Goal: Ask a question

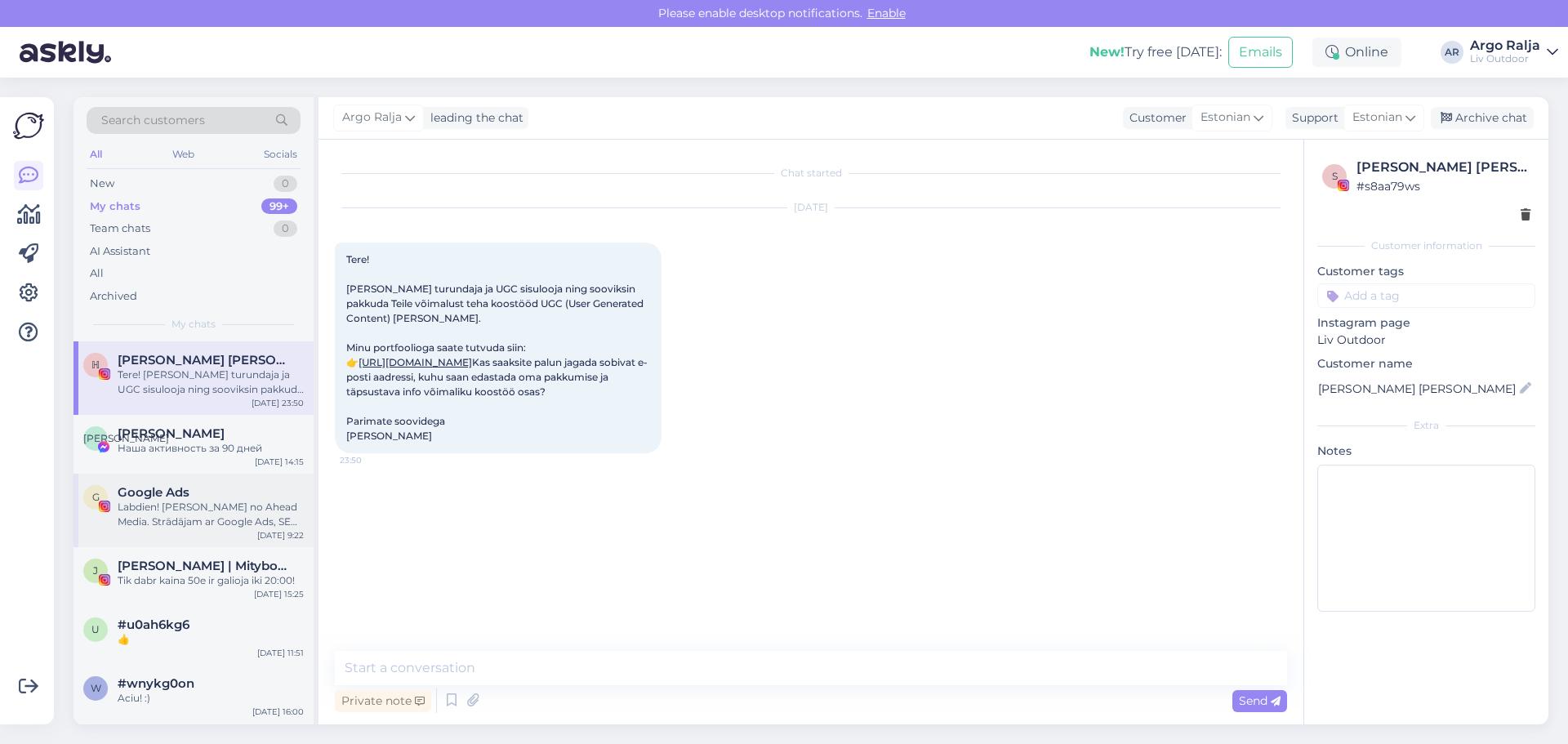
click at [213, 516] on div "Labdien! [PERSON_NAME] no Ahead Media. Strādājam ar Google Ads, SEO un mājaslap…" at bounding box center [210, 514] width 186 height 29
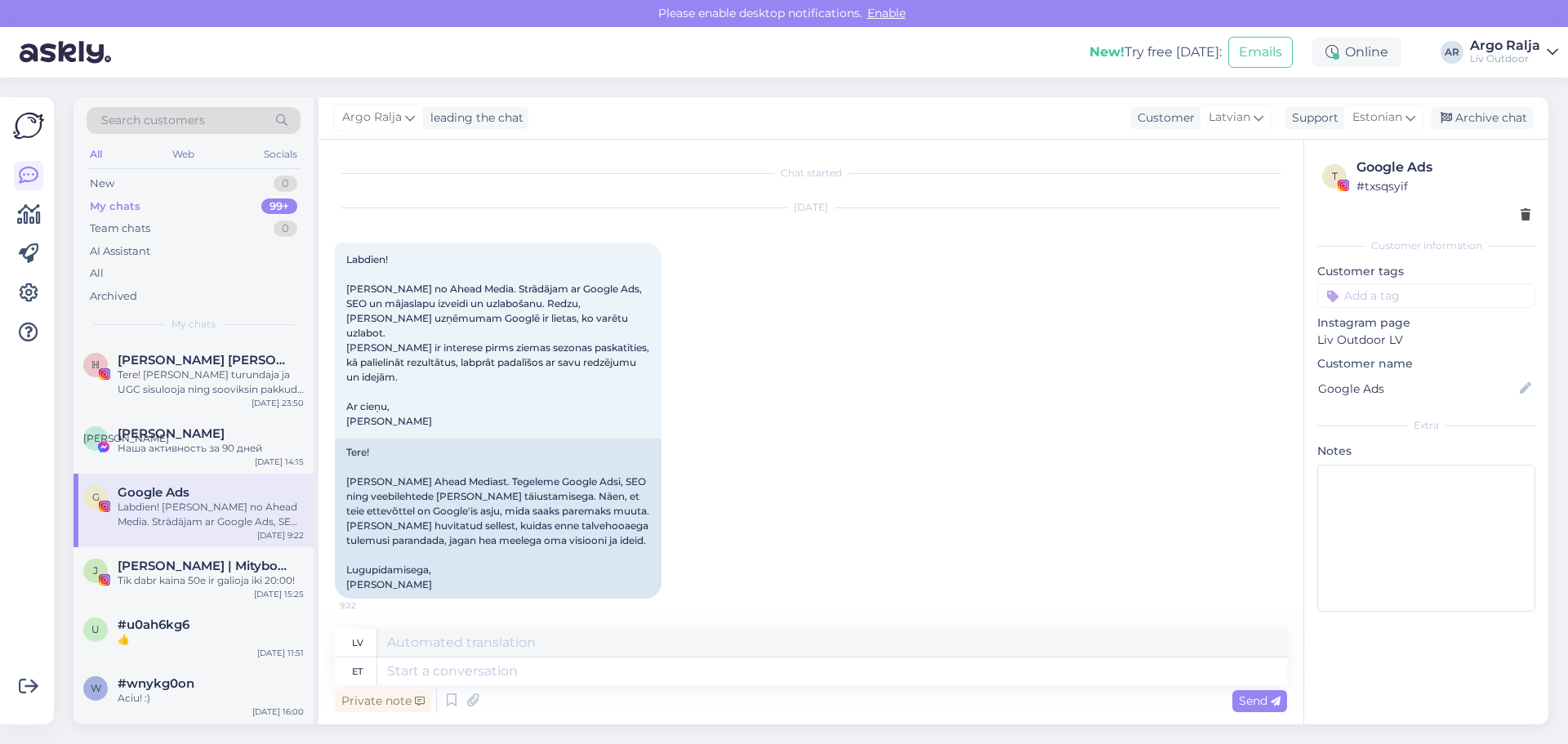
scroll to position [3, 0]
click at [226, 450] on div "Наша активность за 90 дней" at bounding box center [210, 448] width 186 height 15
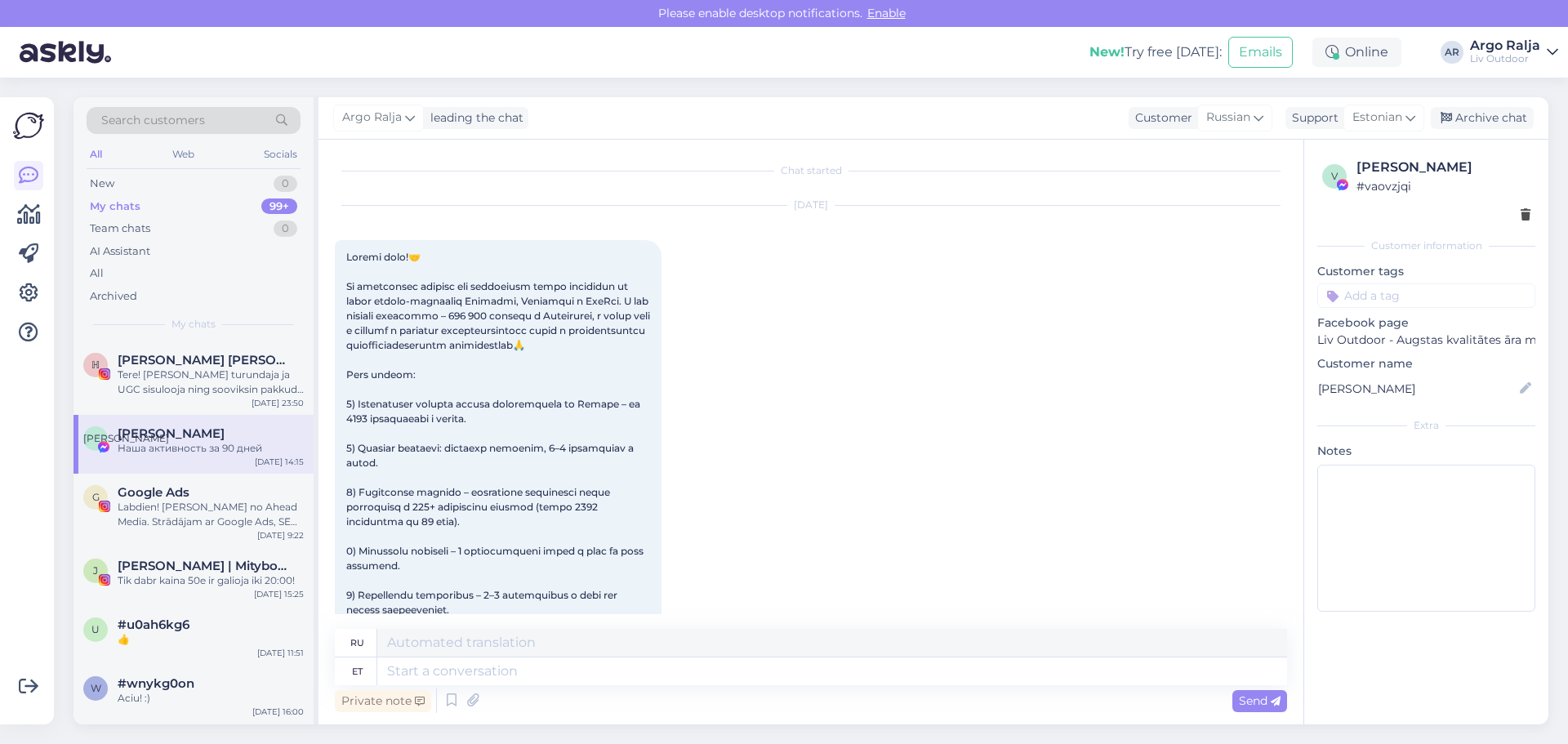
scroll to position [1183, 0]
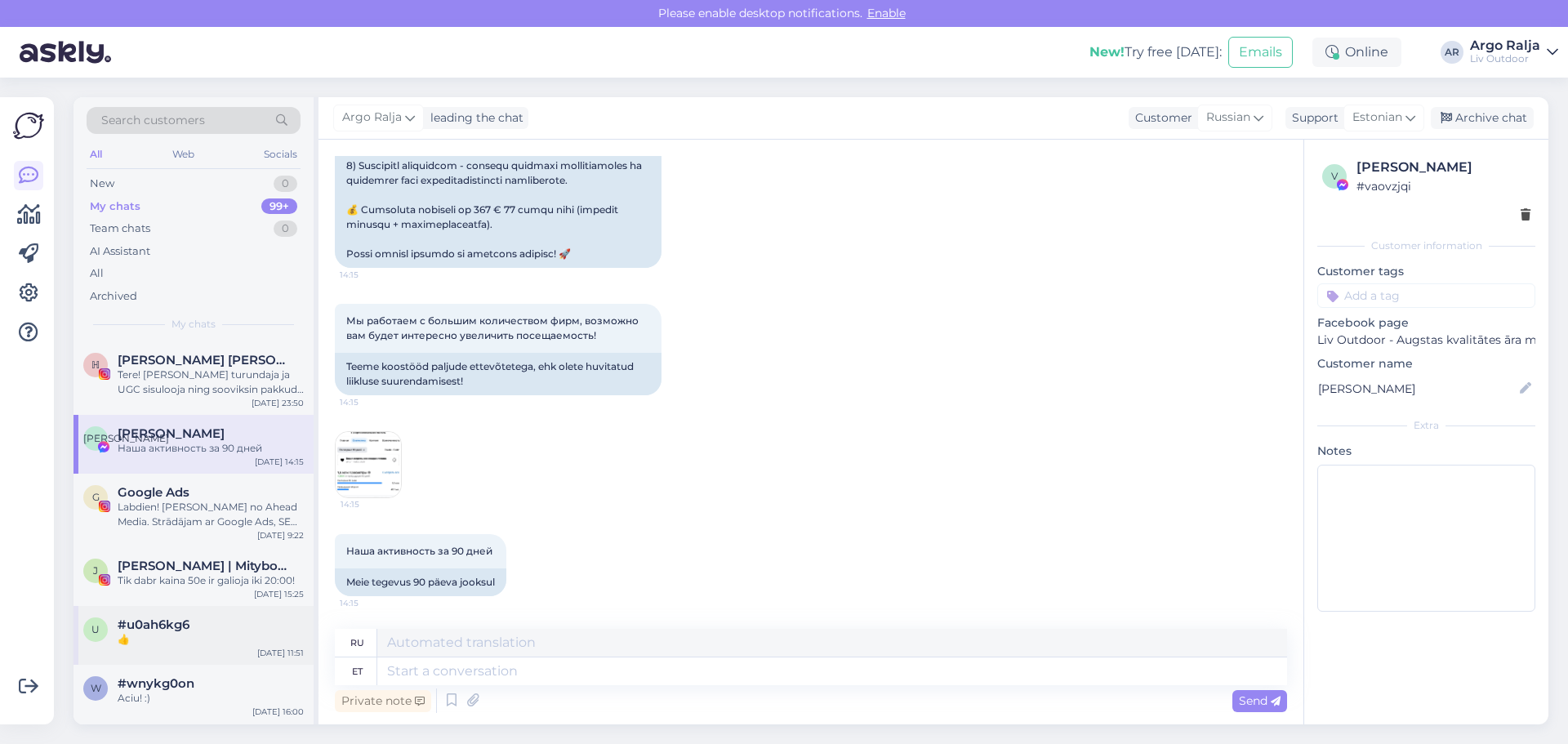
click at [240, 640] on div "👍" at bounding box center [210, 640] width 186 height 15
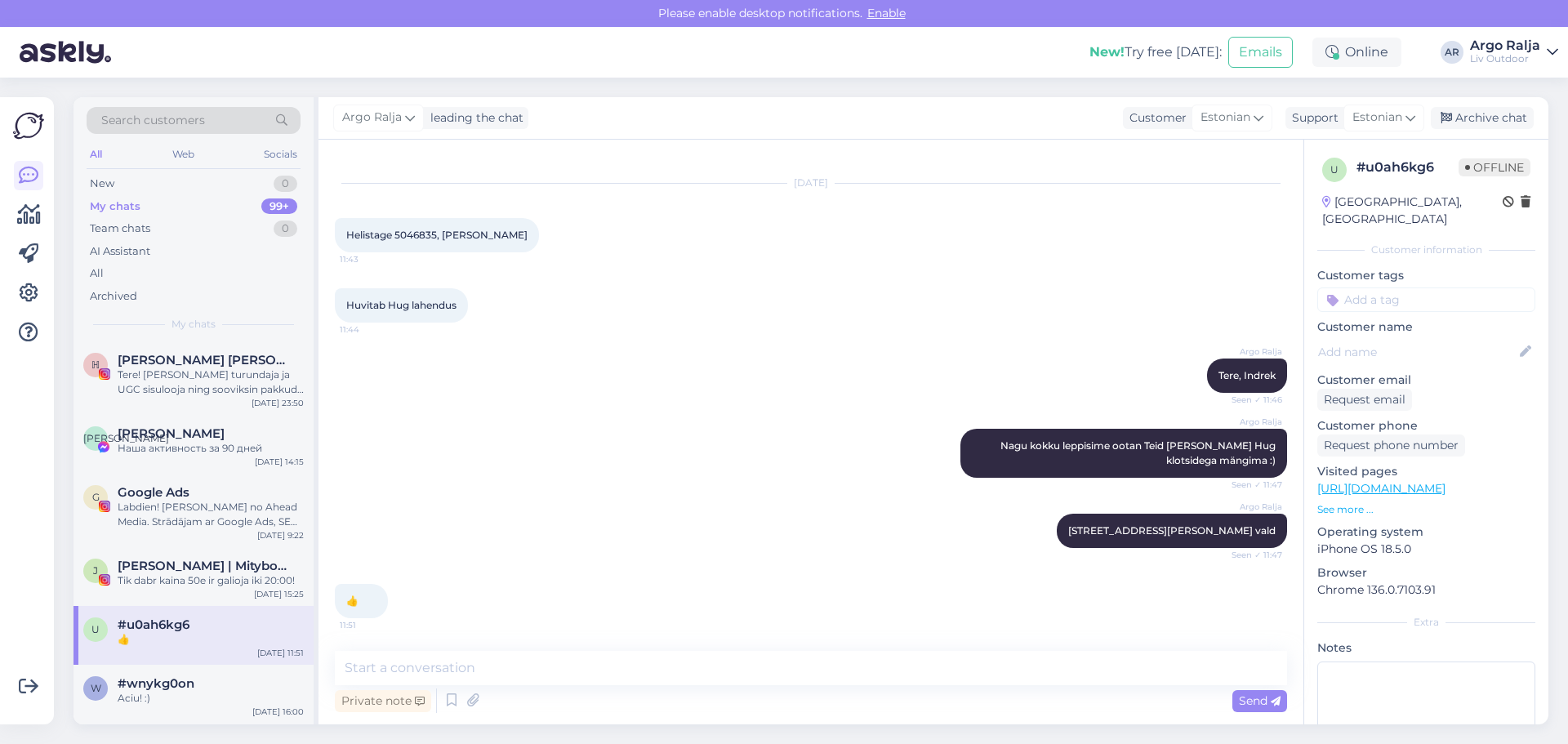
scroll to position [24, 0]
click at [240, 580] on div "Tik dabr kaina 50e ir galioja iki 20:00!" at bounding box center [210, 581] width 186 height 15
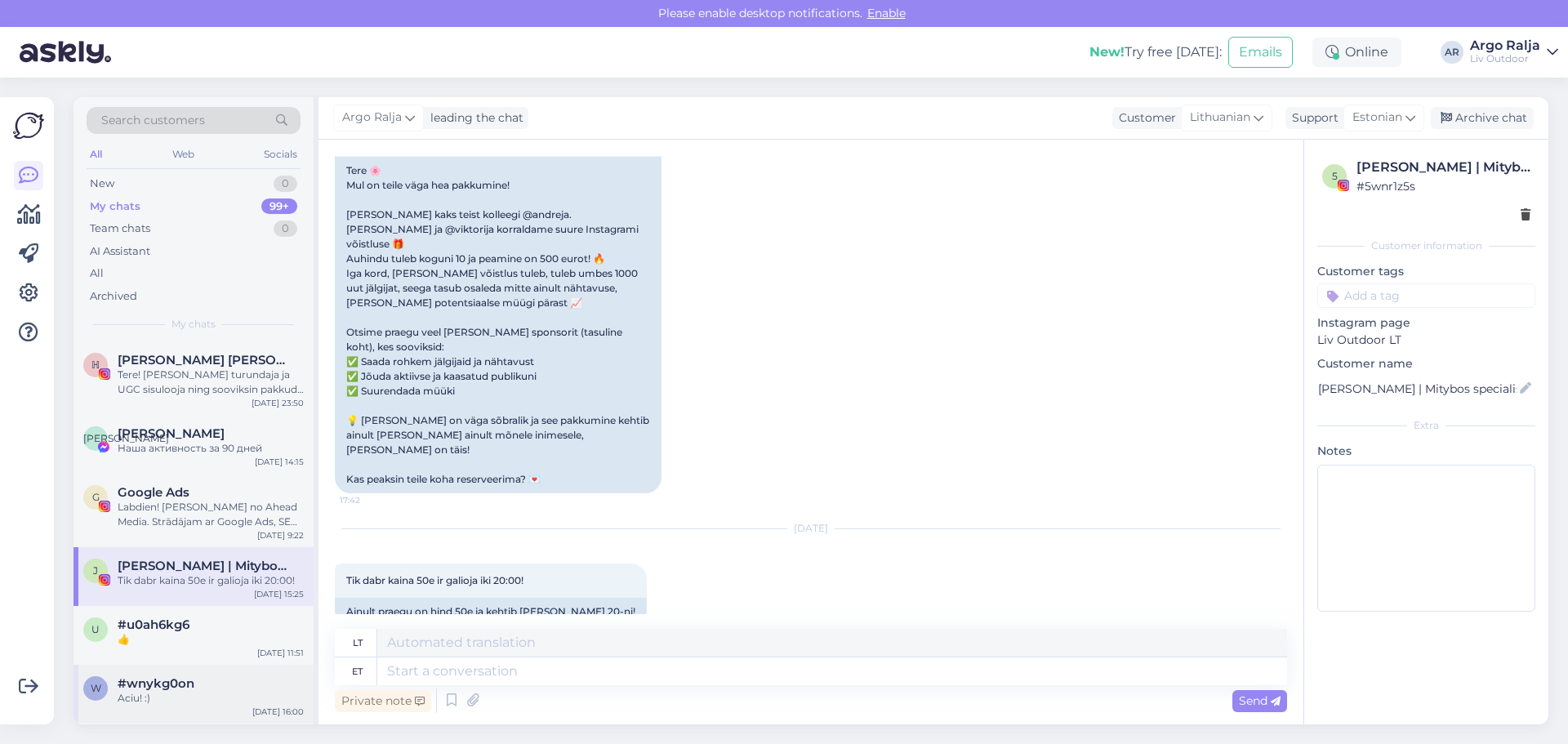
click at [245, 679] on div "#wnykg0on" at bounding box center [210, 684] width 186 height 15
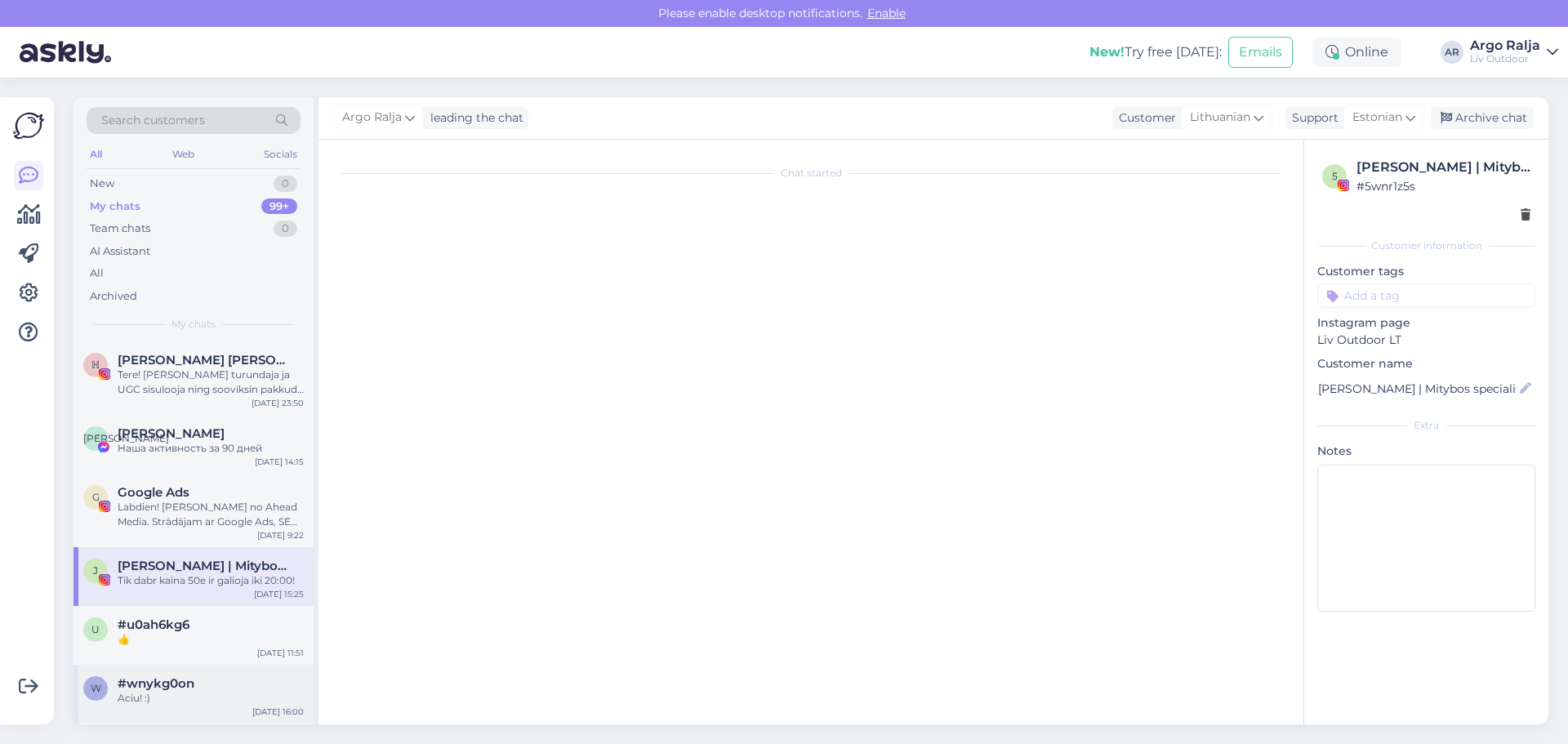
scroll to position [204, 0]
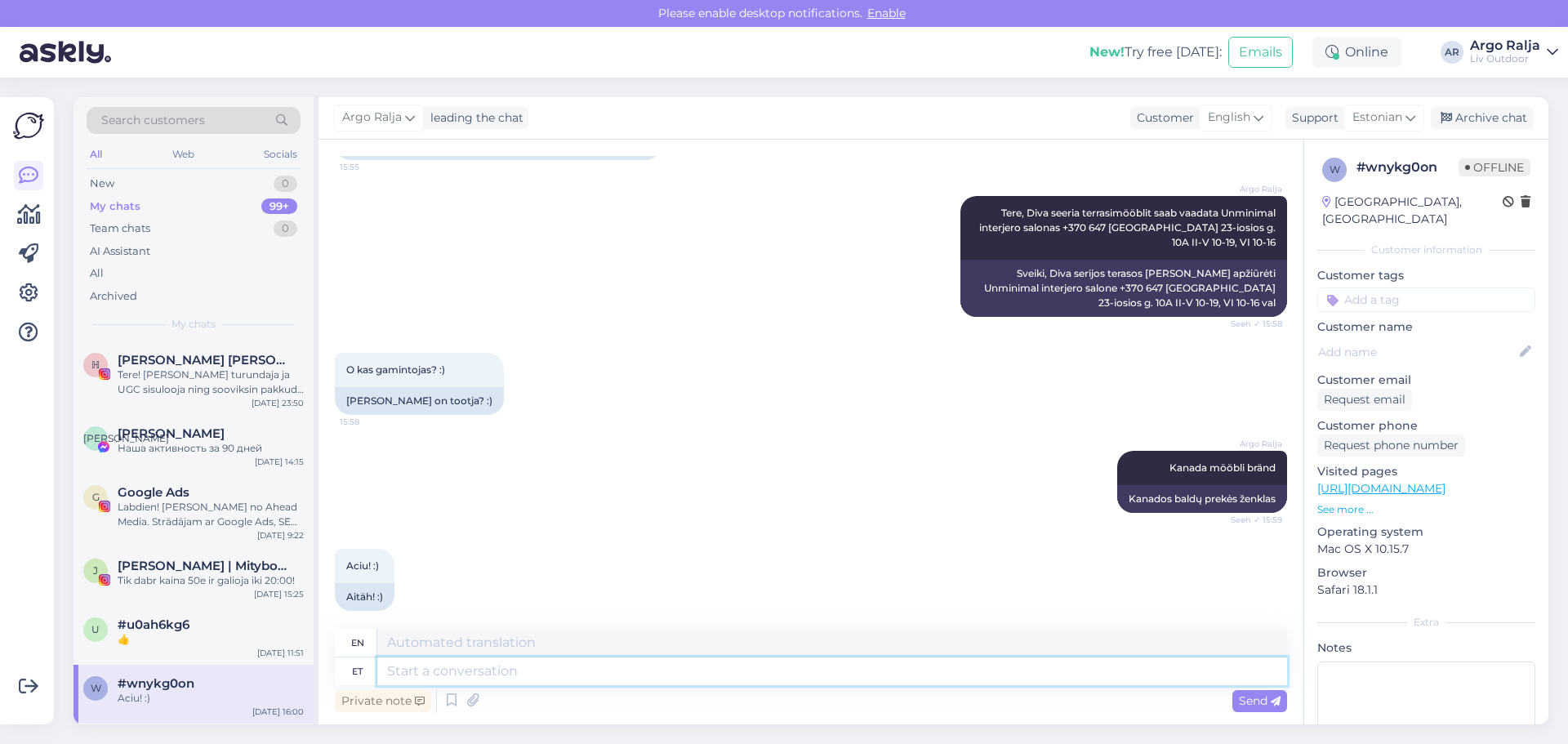
click at [651, 668] on textarea at bounding box center [832, 671] width 909 height 28
type textarea "Saime"
type textarea "We got"
type textarea "[PERSON_NAME]"
type textarea "We got you"
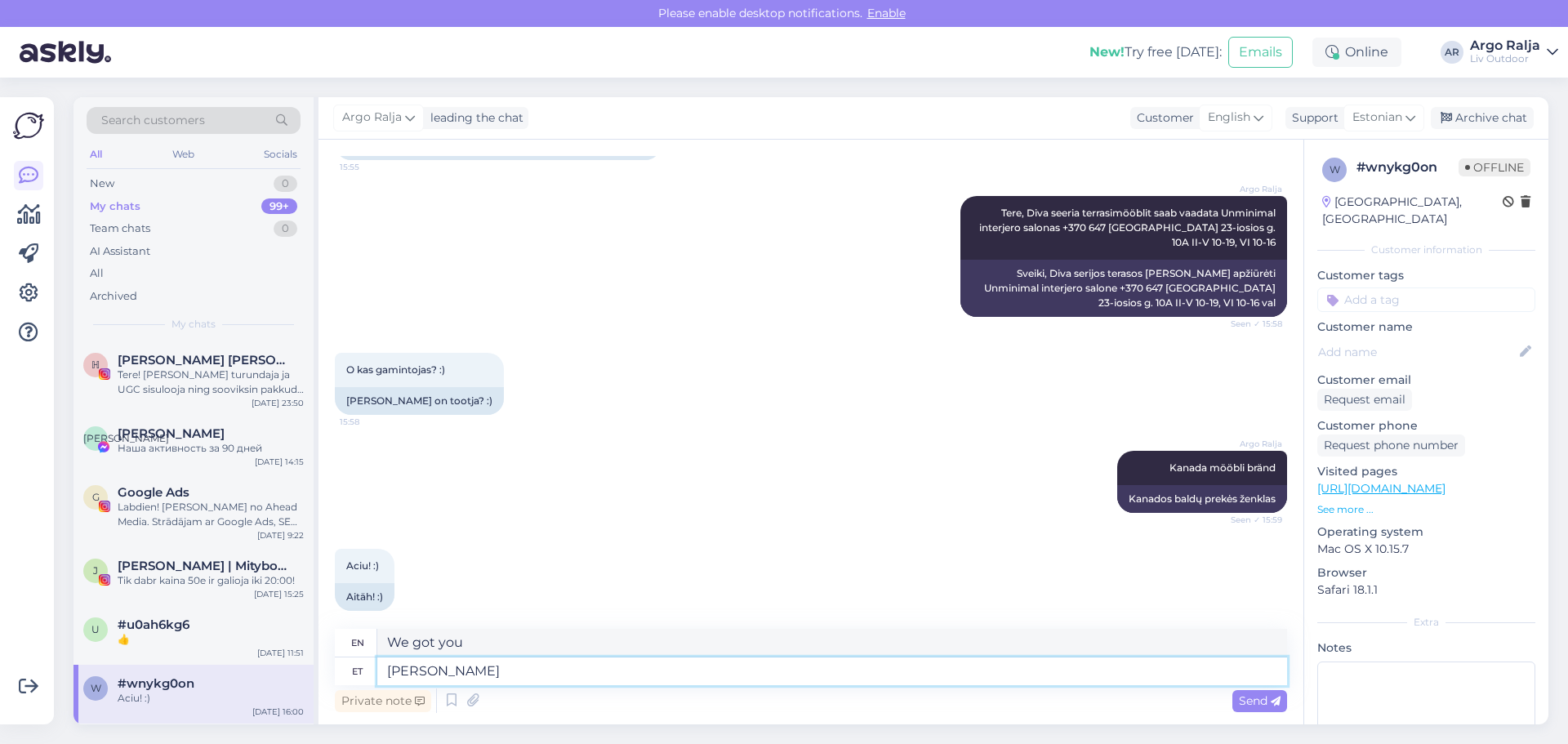
type textarea "[PERSON_NAME]"
type textarea "We got you."
type textarea "[PERSON_NAME]"
type textarea "We got you"
type textarea "[PERSON_NAME]"
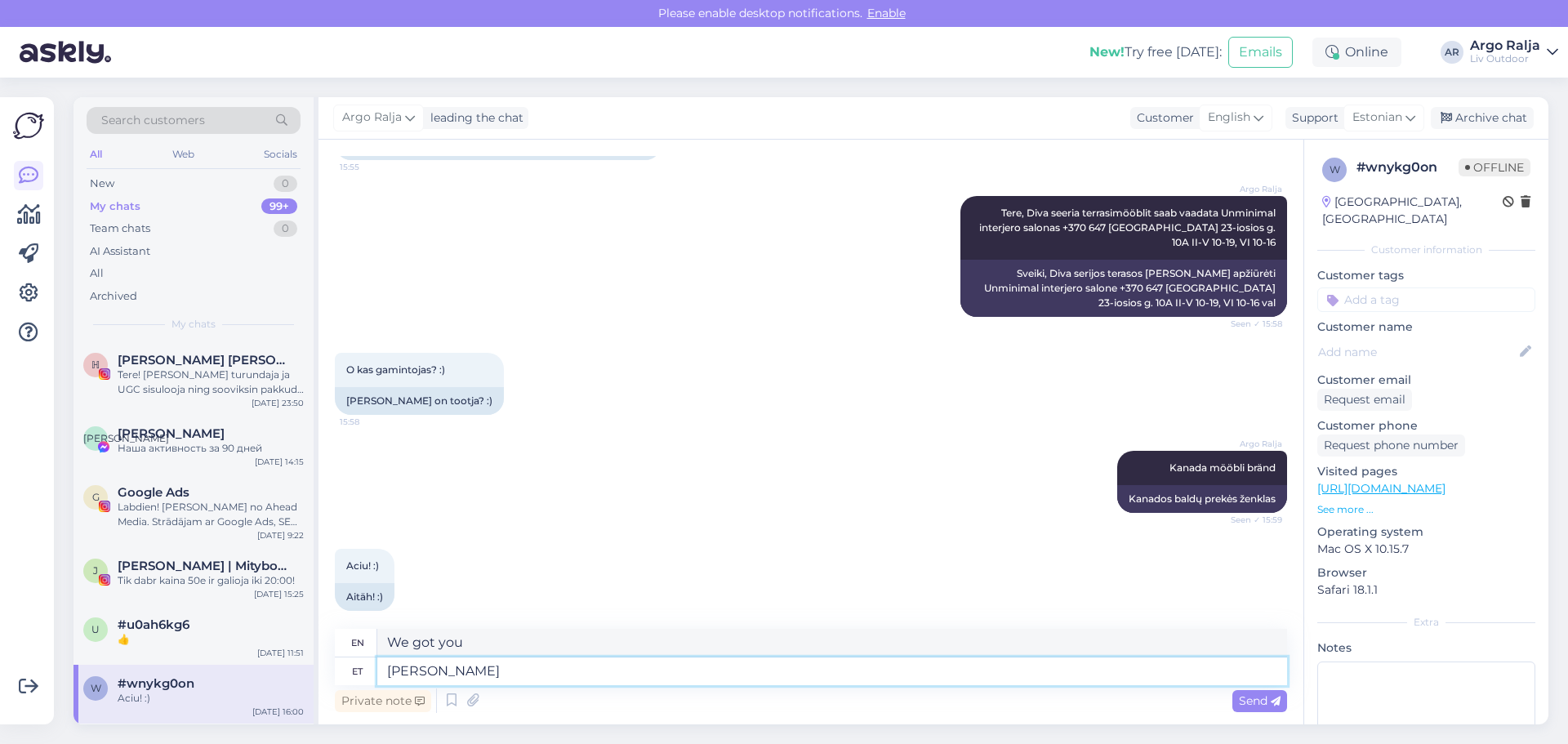
type textarea "We received your request."
type textarea "[PERSON_NAME] soovi ja"
type textarea "We received your request and"
type textarea "[PERSON_NAME] soovi ja kirja"
type textarea "We received your request and letter."
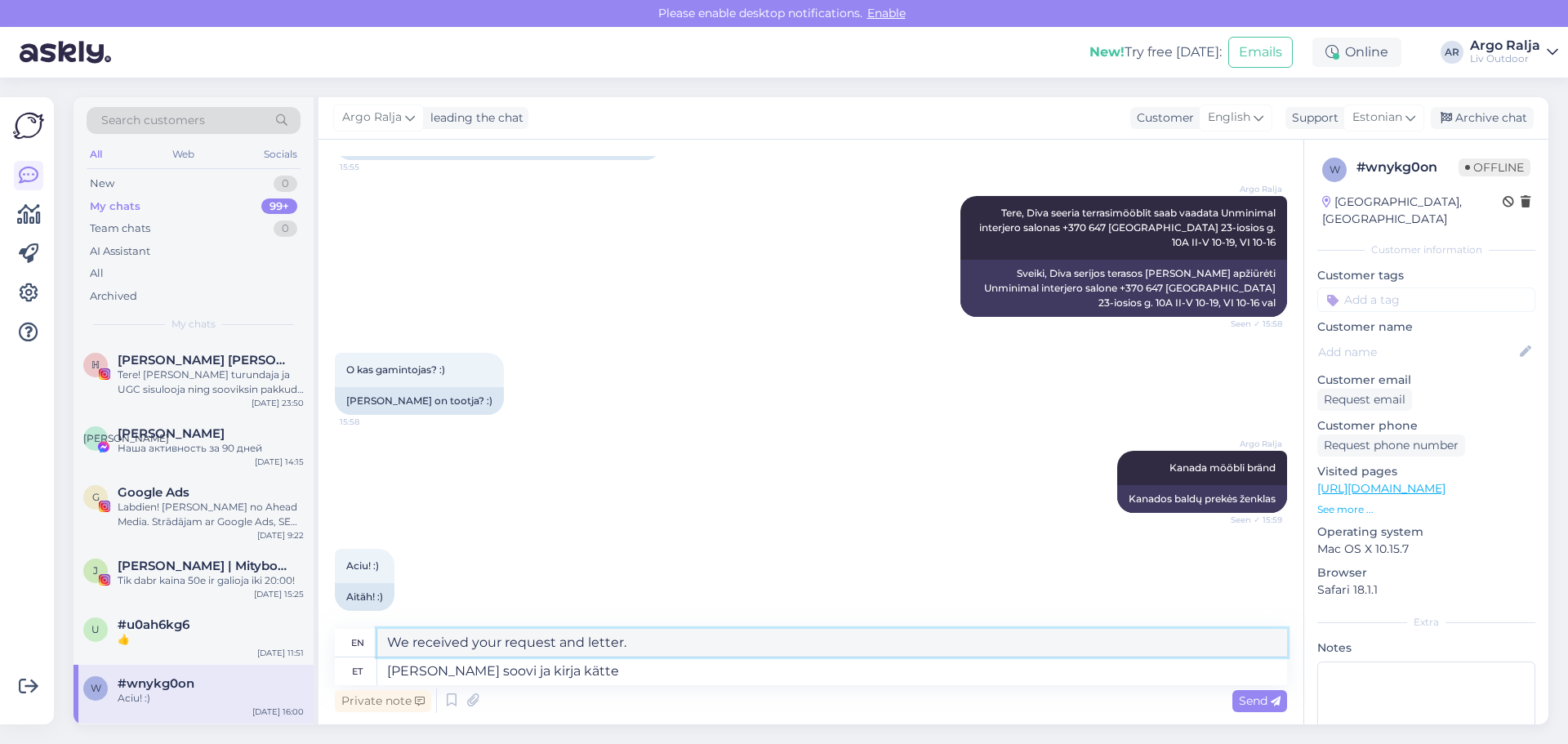
drag, startPoint x: 641, startPoint y: 641, endPoint x: 382, endPoint y: 647, distance: 259.1
click at [373, 650] on div "en We received your request and letter." at bounding box center [811, 643] width 952 height 28
drag, startPoint x: 604, startPoint y: 674, endPoint x: 354, endPoint y: 673, distance: 250.0
click at [354, 673] on div "et [PERSON_NAME] soovi ja kirja kätte" at bounding box center [811, 671] width 952 height 28
type textarea "Jah"
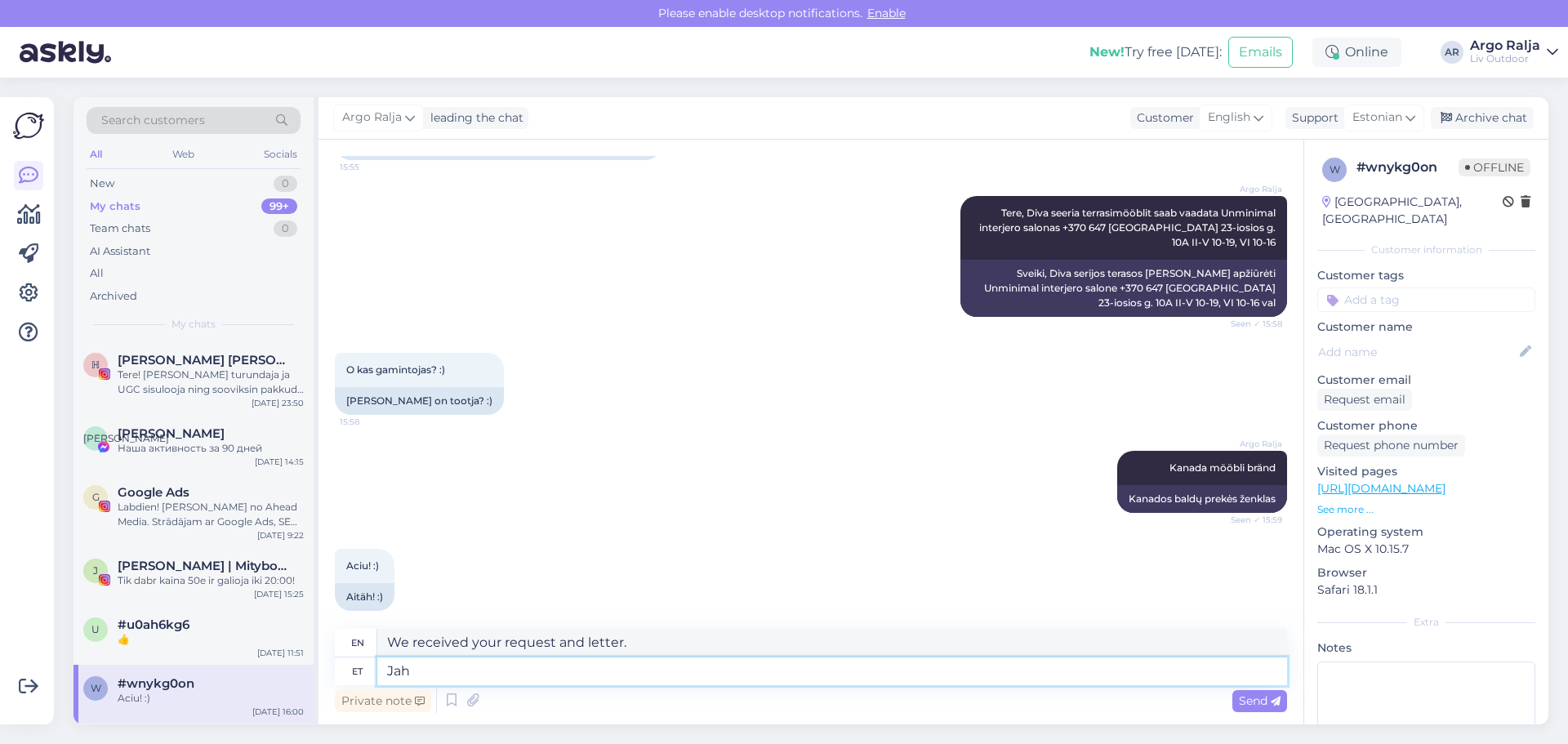
type textarea "Yes"
type textarea "[PERSON_NAME]"
type textarea "Yes we have"
type textarea "Jah"
type textarea "Yes"
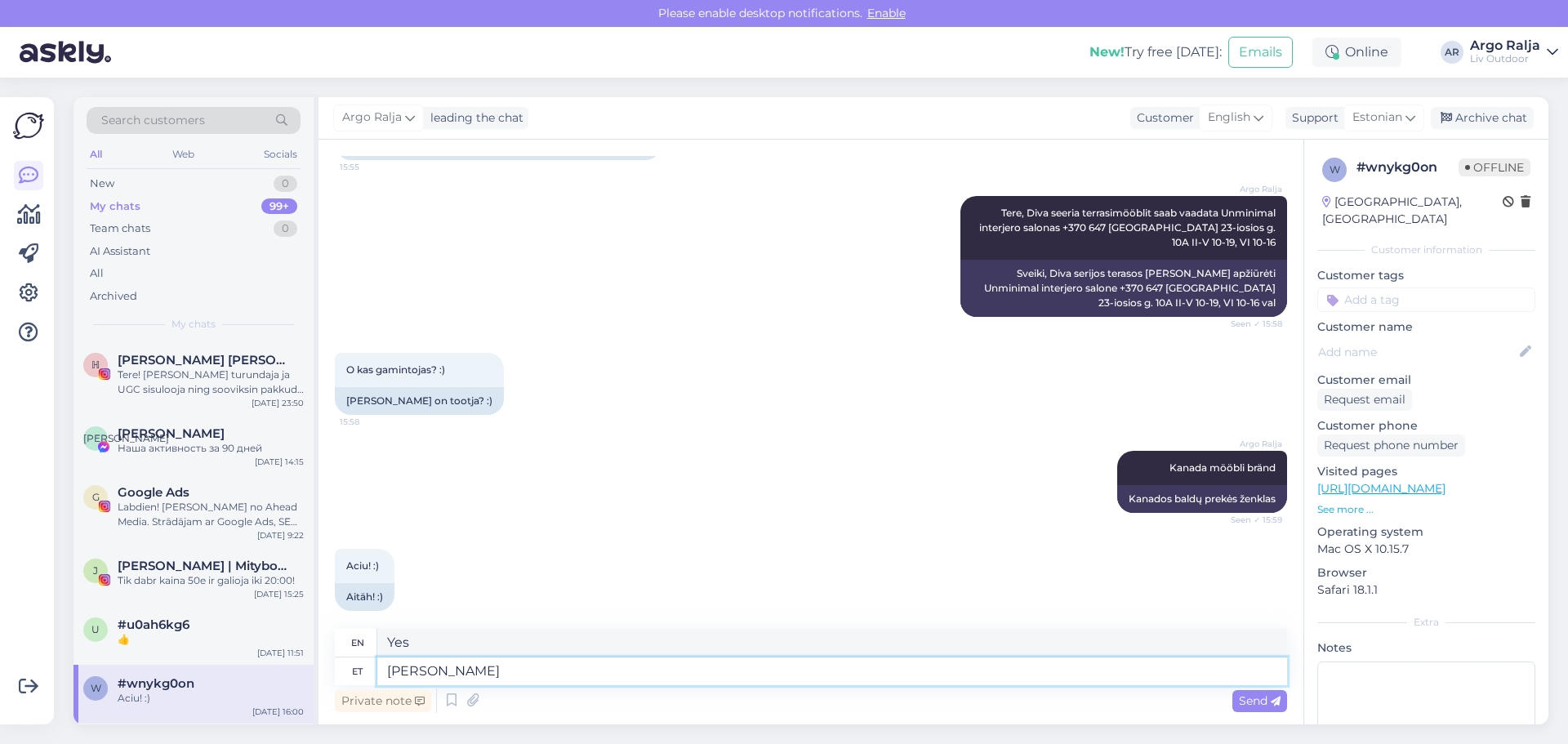
type textarea "J"
type textarea "Hetkel"
type textarea "Currently"
type textarea "Hetkel on"
type textarea "Currently there is"
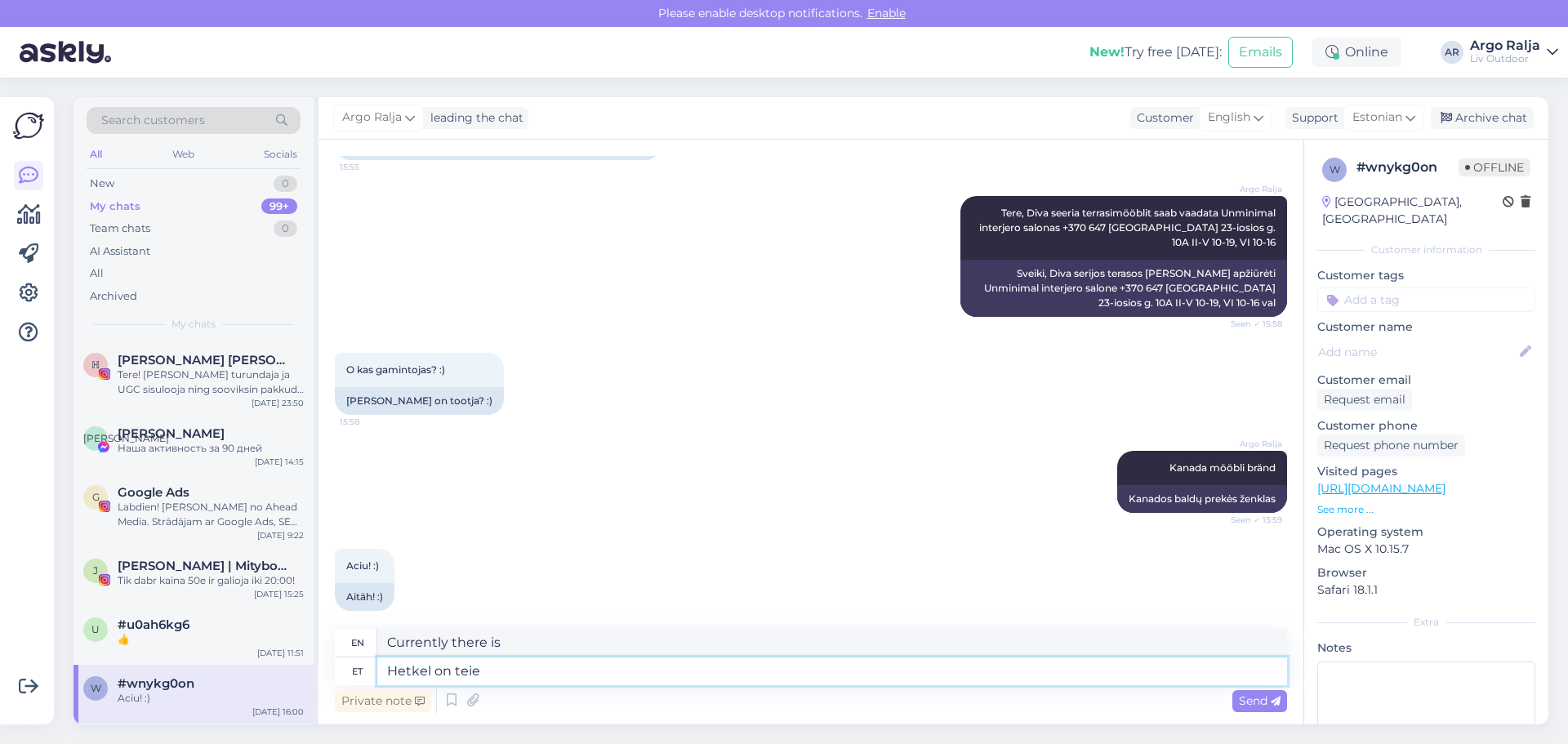
type textarea "Hetkel on teie"
type textarea "Currently you are"
type textarea "Hetkel on teie poolt"
type textarea "It's currently on your side."
type textarea "Hetkel on teie poolt soovit"
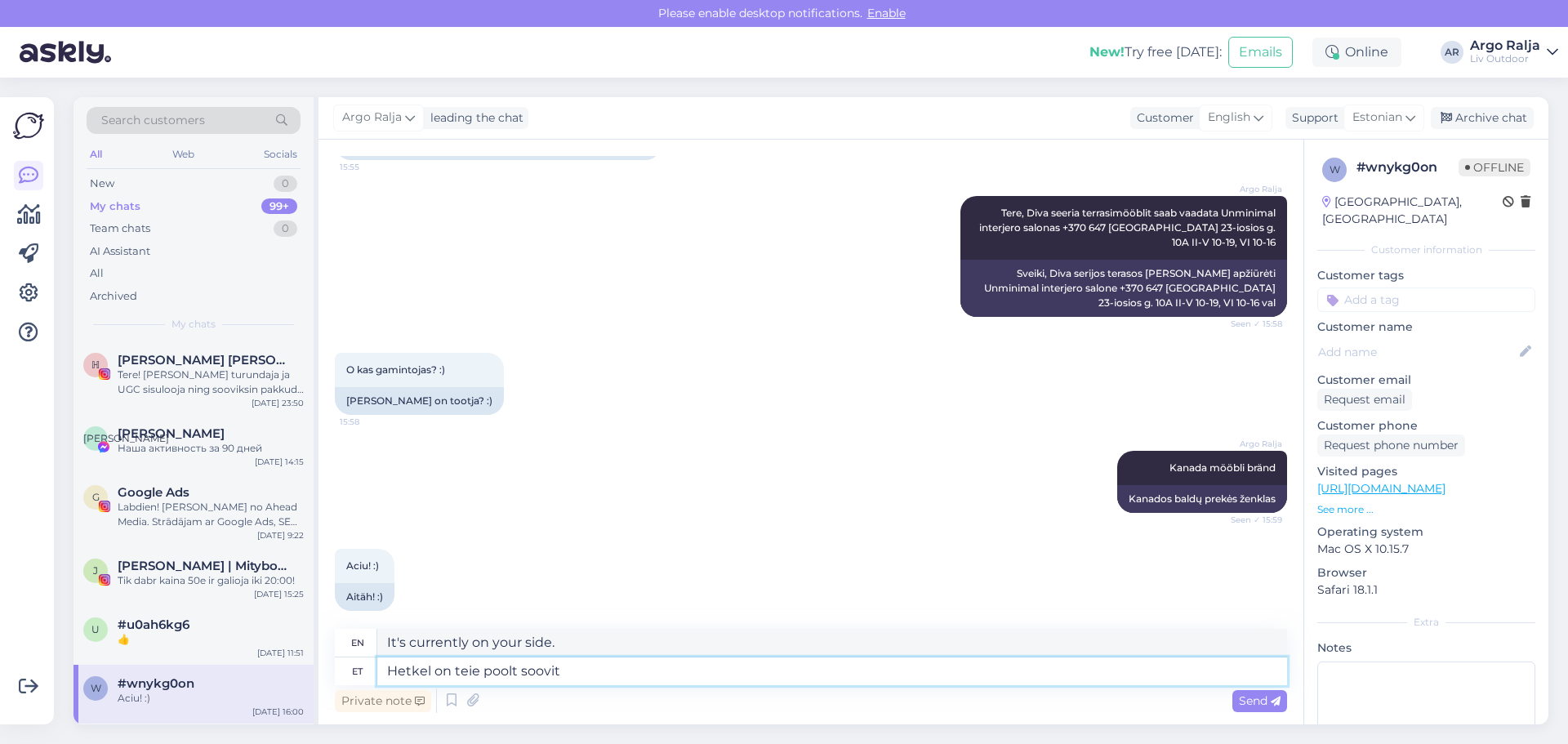
type textarea "There is currently a request from you."
type textarea "[PERSON_NAME] on teie poolt soovitud"
type textarea "Currently, your requested"
type textarea "Hetkel on teie poolt soovitud Hug"
type textarea "Currently, the Hug you requested is"
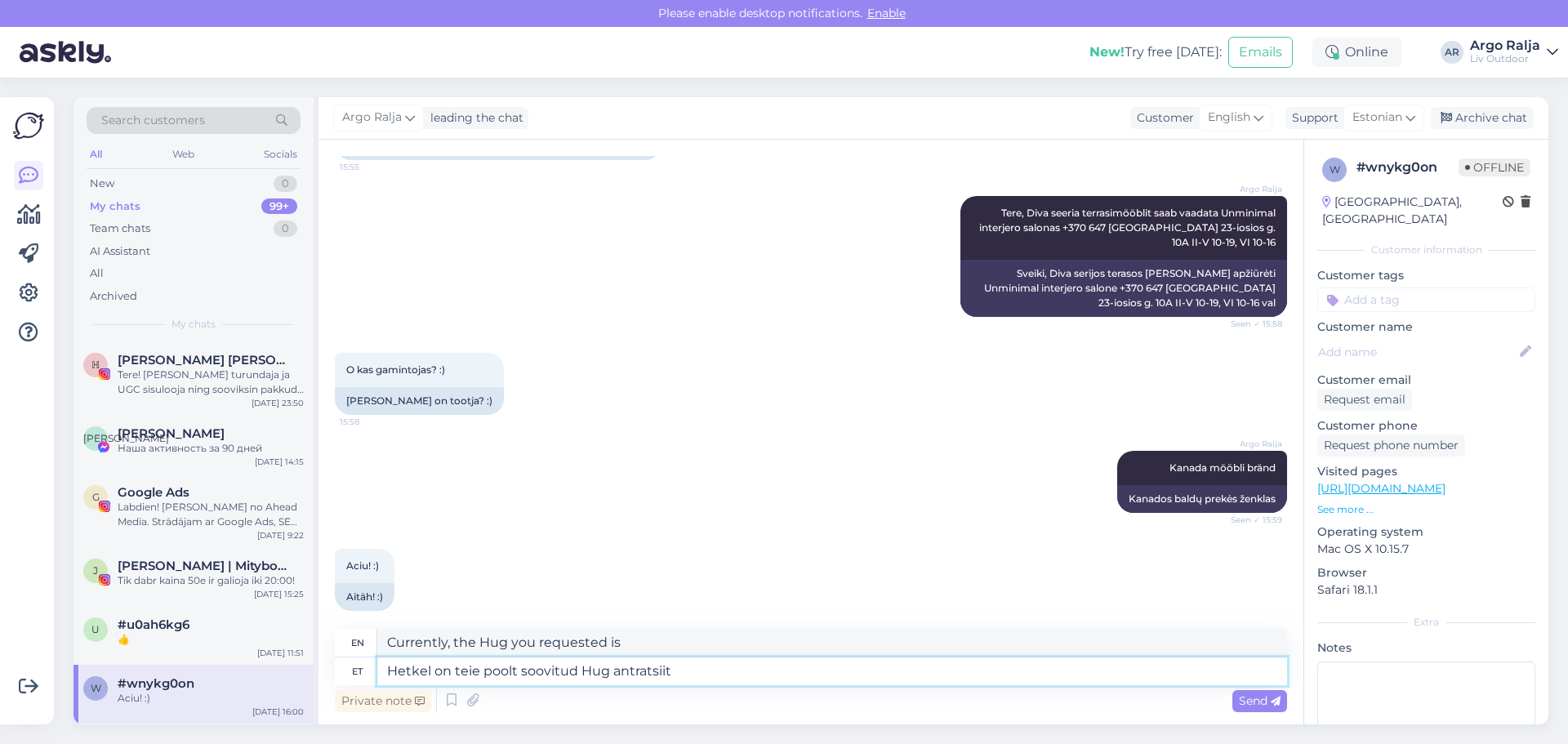
type textarea "Hetkel on teie poolt soovitud Hug antratsiit"
type textarea "The Hug you requested is currently in anthracite."
type textarea "Hetkel on teie poolt soovitud Hug antratsiit vär"
type textarea "The Hug you requested is currently available in anthracite."
type textarea "Hetkel on teie poolt soovitud Hug antratsiit värvusega"
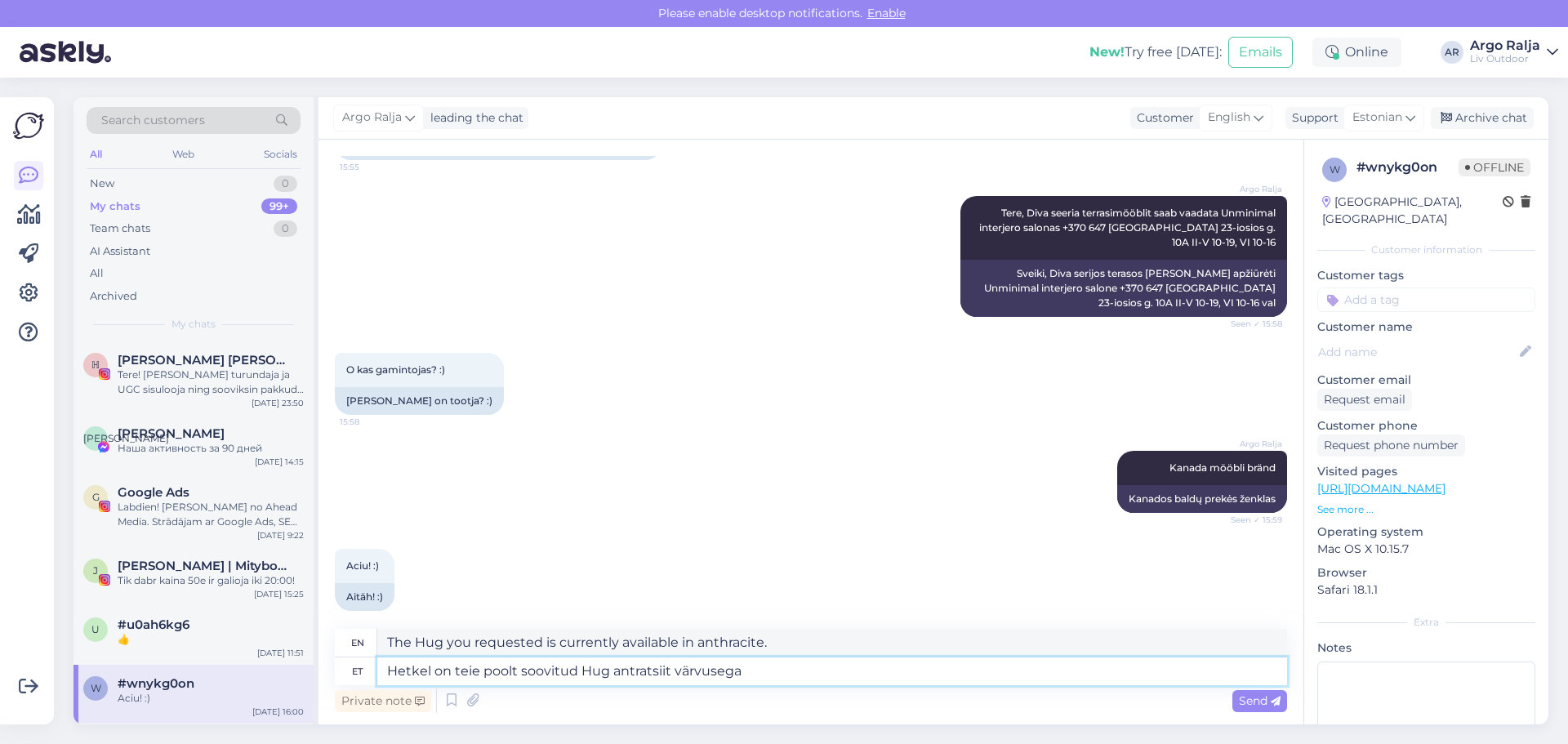
type textarea "The Hug you requested is currently available in anthracite color."
type textarea "Hetkel on teie poolt soovitud Hug antratsiit värvusega komplekt"
type textarea "The Hug set you requested is currently available in anthracite."
type textarea "Hetkel on teie poolt soovitud Hug antratsiit värvusega komplekt lä"
type textarea "The Hug anthracite set you requested is currently out of stock."
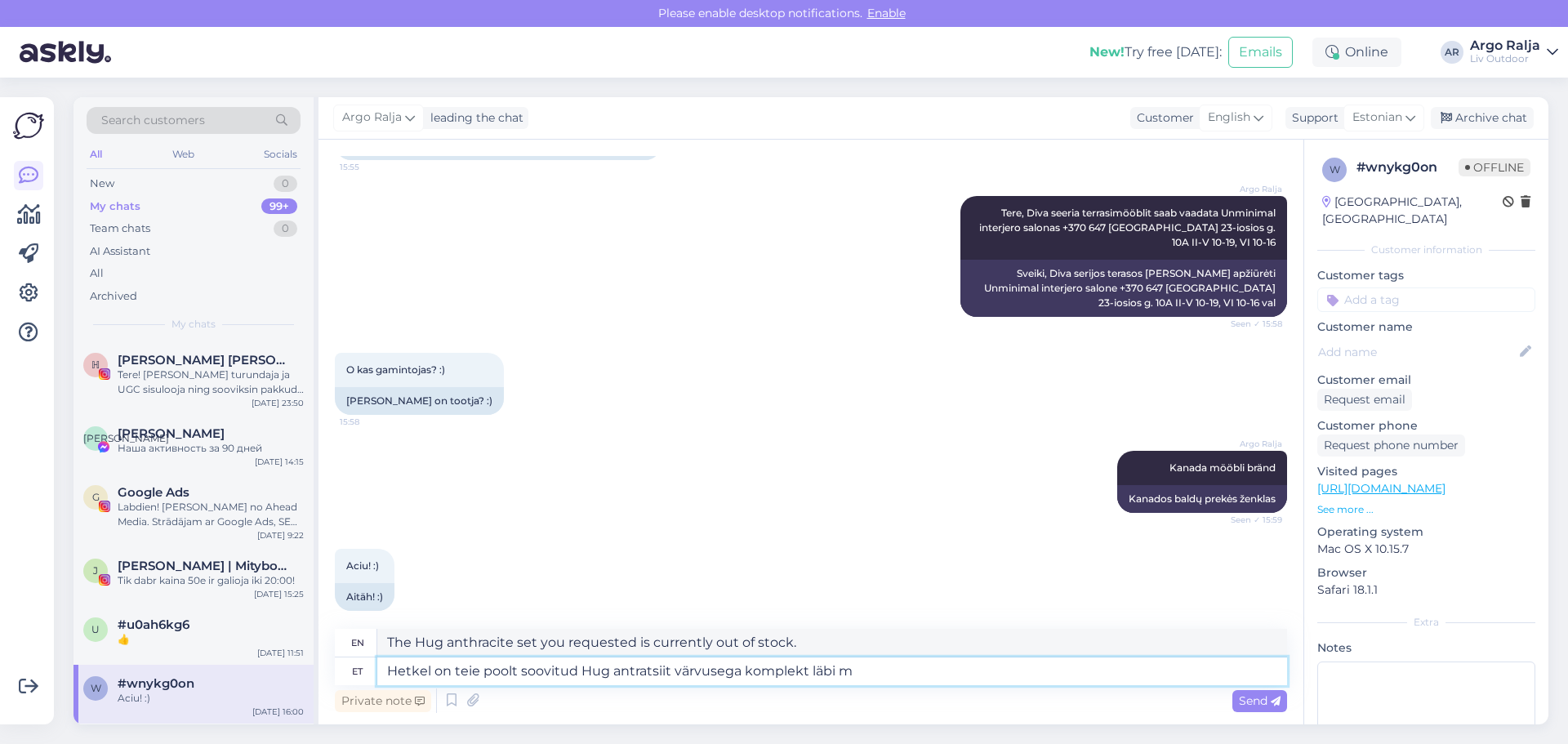
type textarea "Hetkel on teie poolt soovitud Hug antratsiit värvusega komplekt läbi mõ"
type textarea "The Hug anthracite colored set you requested is currently out of stock."
type textarea "Hetkel on teie poolt soovitud Hug antratsiit värvusega komplekt läbi müüd"
type textarea "The Hug anthracite set you requested is currently sold out."
type textarea "Hetkel on teie poolt soovitud Hug antratsiit värvusega komplekt läbi müüdud,"
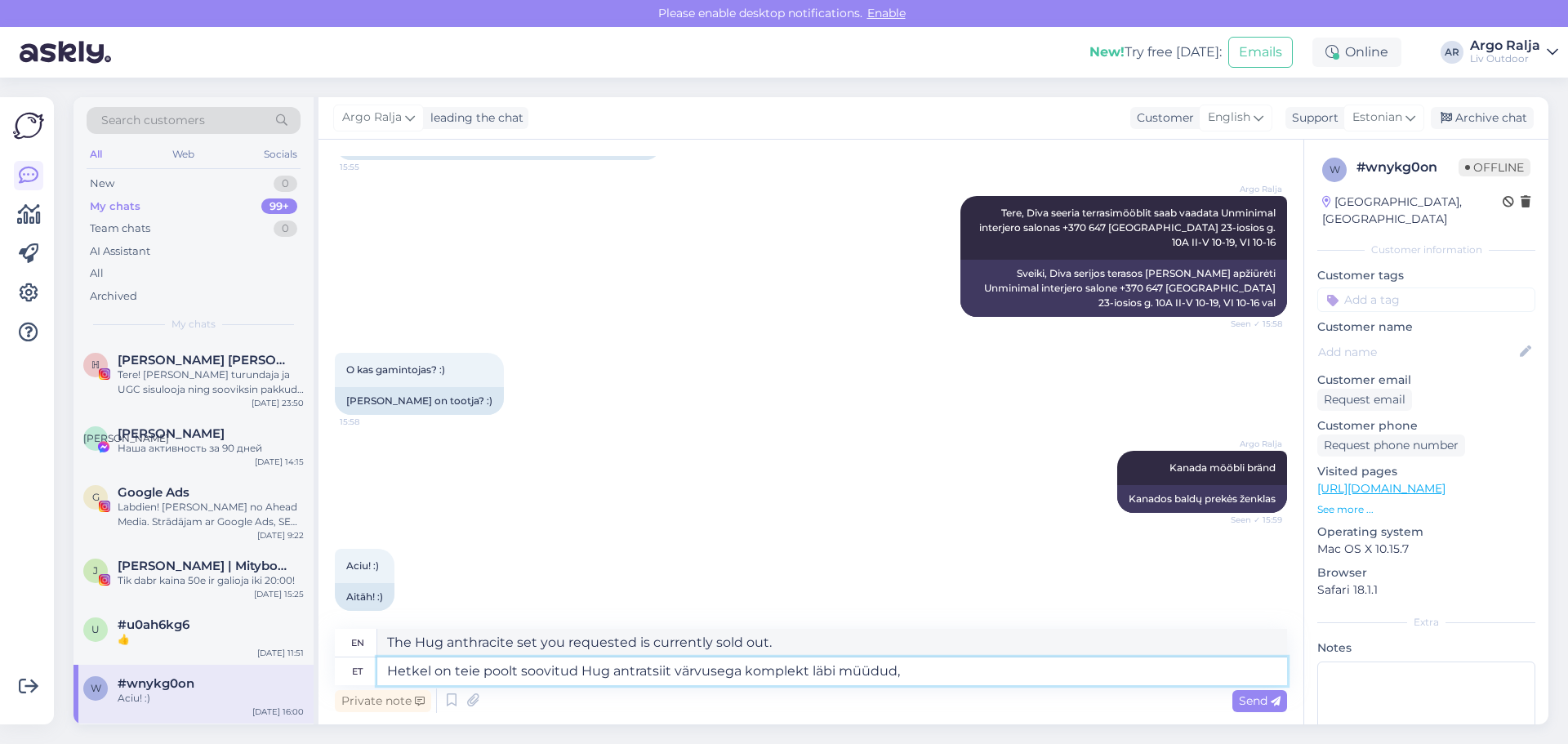
type textarea "The Hug anthracite color set you requested is currently sold out,"
type textarea "Hetkel on teie poolt soovitud Hug antratsiit värvusega komplekt läbi müüdud, uu…"
type textarea "The Hug anthracite set you requested is currently sold out, new"
type textarea "Hetkel on teie poolt soovitud Hug antratsiit värvusega komplekt läbi müüdud,"
type textarea "The Hug anthracite color set you requested is currently sold out,"
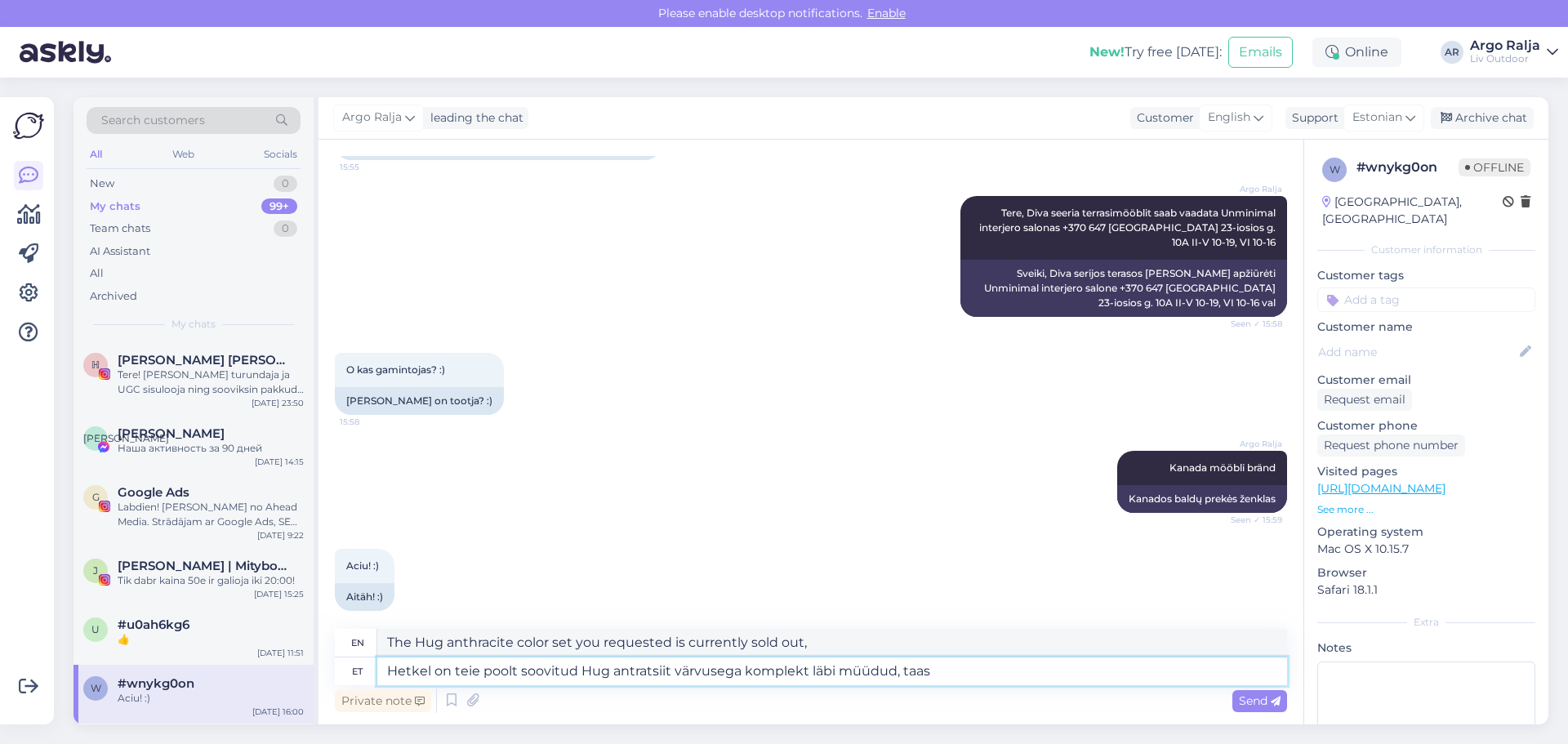
type textarea "Hetkel on teie poolt soovitud Hug antratsiit värvusega komplekt läbi müüdud, ta…"
type textarea "The Hug anthracite set you requested is currently sold out, please re-order."
type textarea "Hetkel on teie poolt soovitud Hug antratsiit värvusega komplekt läbi müüdud, ta…"
type textarea "The Hug anthracite set you requested is currently sold out, back in stock"
type textarea "Hetkel on teie poolt soovitud Hug antratsiit värvusega komplekt läbi müüdud, ta…"
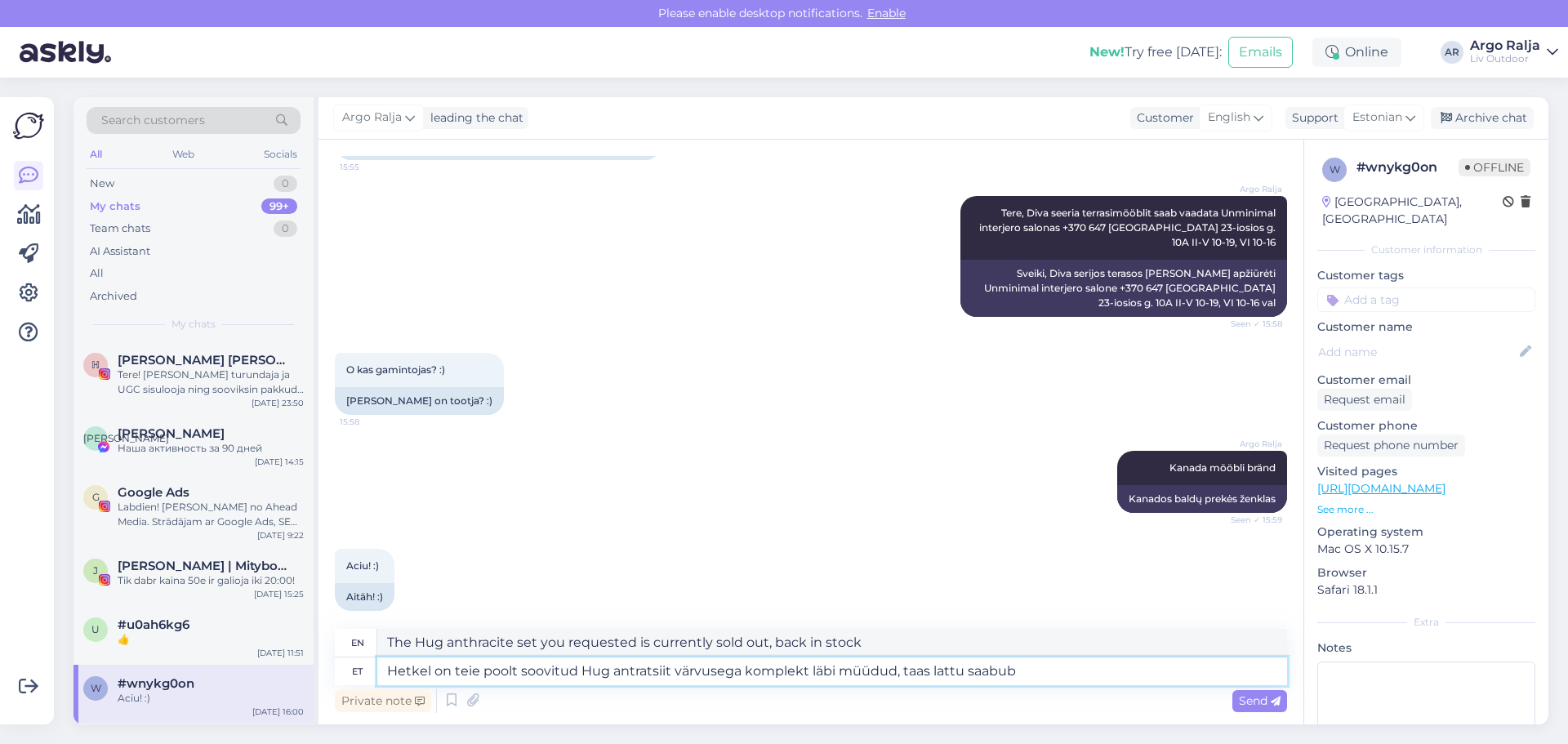
type textarea "The Hug anthracite set you requested is currently sold out, will be back in sto…"
type textarea "Hetkel on teie poolt soovitud Hug antratsiit värvusega komplekt läbi müüdud, ta…"
type textarea "The Hug anthracite set you requested is currently sold out, it will be back in …"
type textarea "Hetkel on teie poolt soovitud Hug antratsiit värvusega komplekt läbi müüdud, ta…"
type textarea "The Hug anthracite set you requested is currently sold out, it will be back in …"
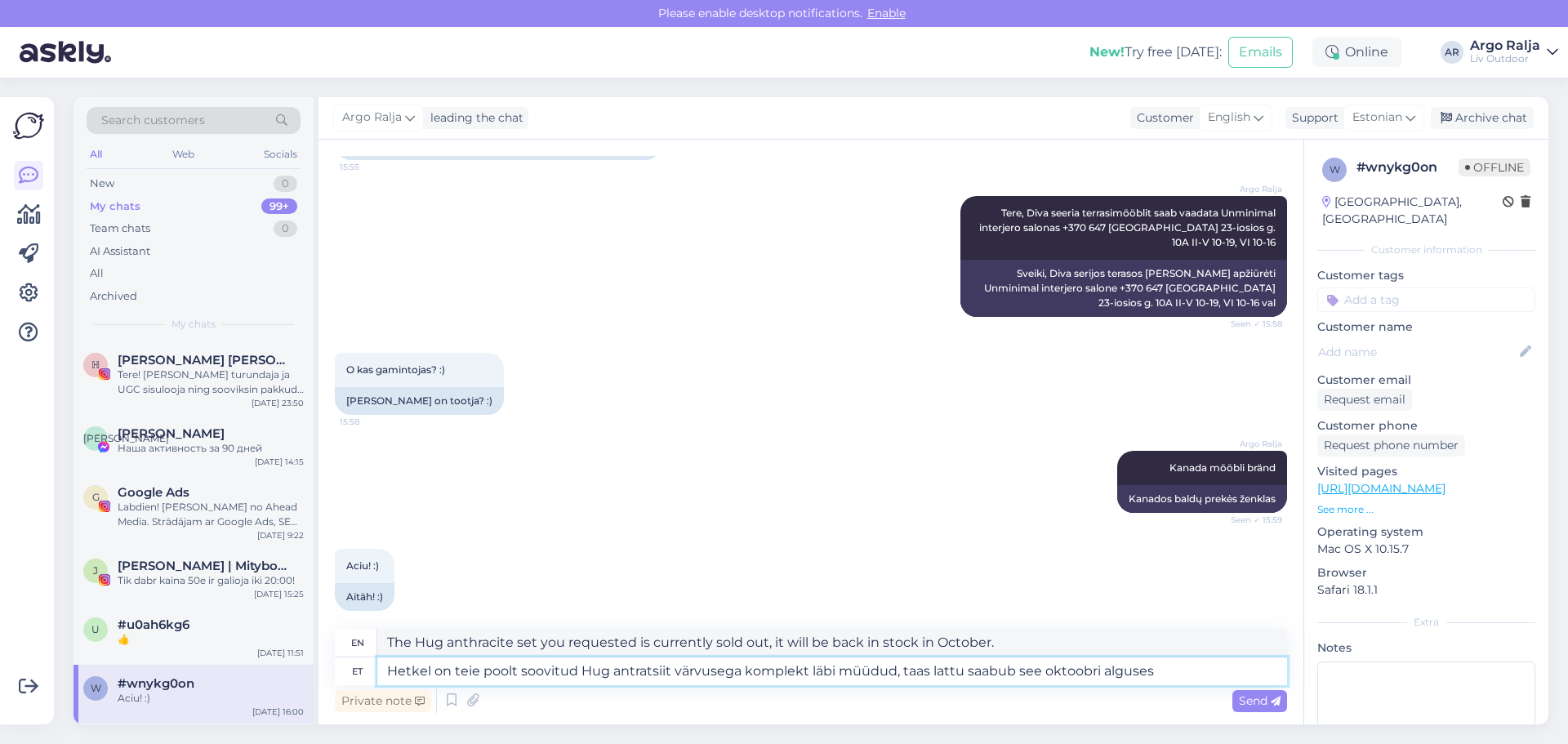
type textarea "Hetkel on teie poolt soovitud Hug antratsiit värvusega komplekt läbi müüdud, ta…"
type textarea "The Hug anthracite set you requested is currently sold out, but will be back in…"
drag, startPoint x: 1130, startPoint y: 645, endPoint x: 354, endPoint y: 670, distance: 776.4
click at [354, 670] on div "en The Hug anthracite set you requested is currently sold out, but will be back…" at bounding box center [811, 656] width 952 height 56
drag, startPoint x: 1162, startPoint y: 669, endPoint x: 378, endPoint y: 666, distance: 784.0
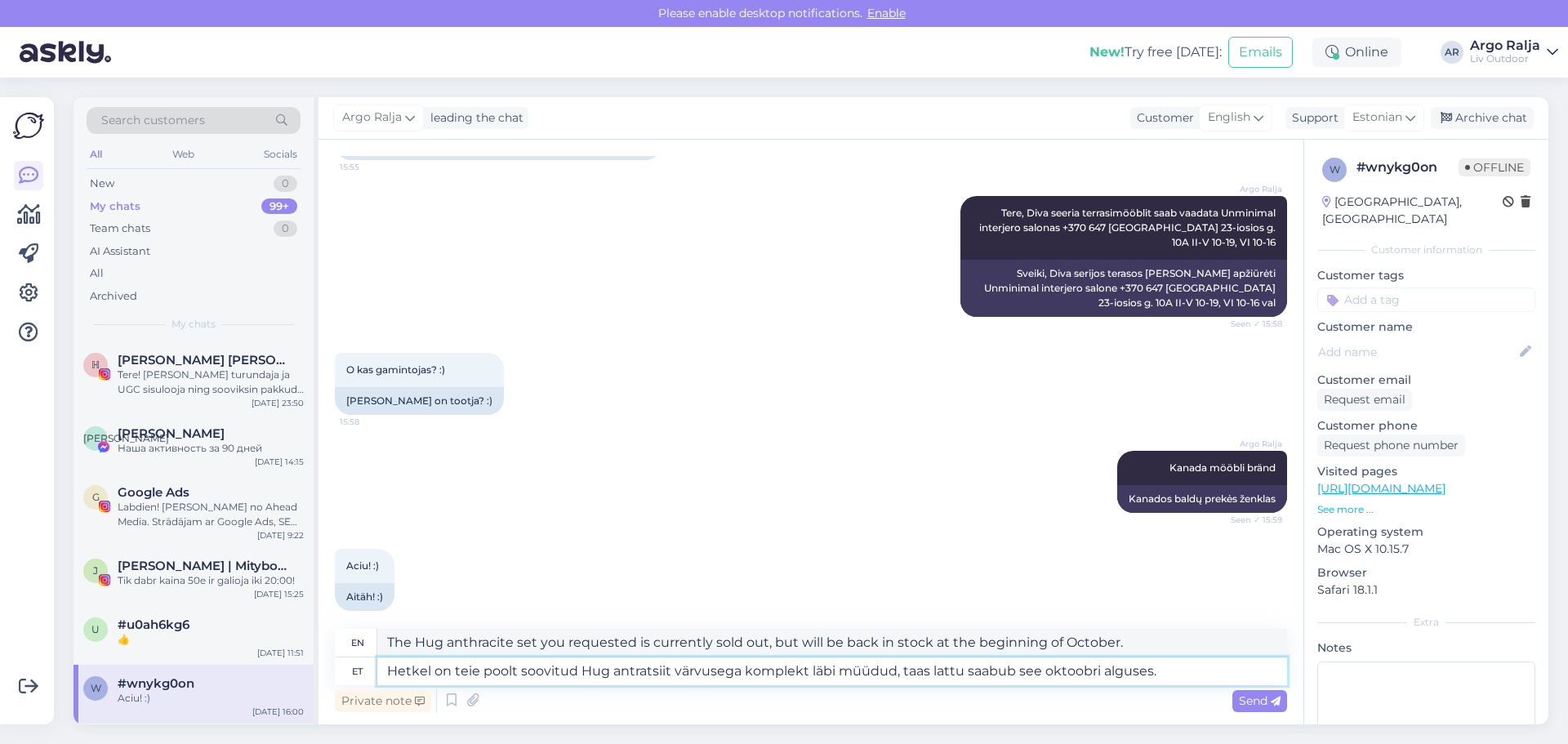
click at [378, 666] on textarea "Hetkel on teie poolt soovitud Hug antratsiit värvusega komplekt läbi müüdud, ta…" at bounding box center [832, 671] width 909 height 28
type textarea "[PERSON_NAME]"
type textarea "If"
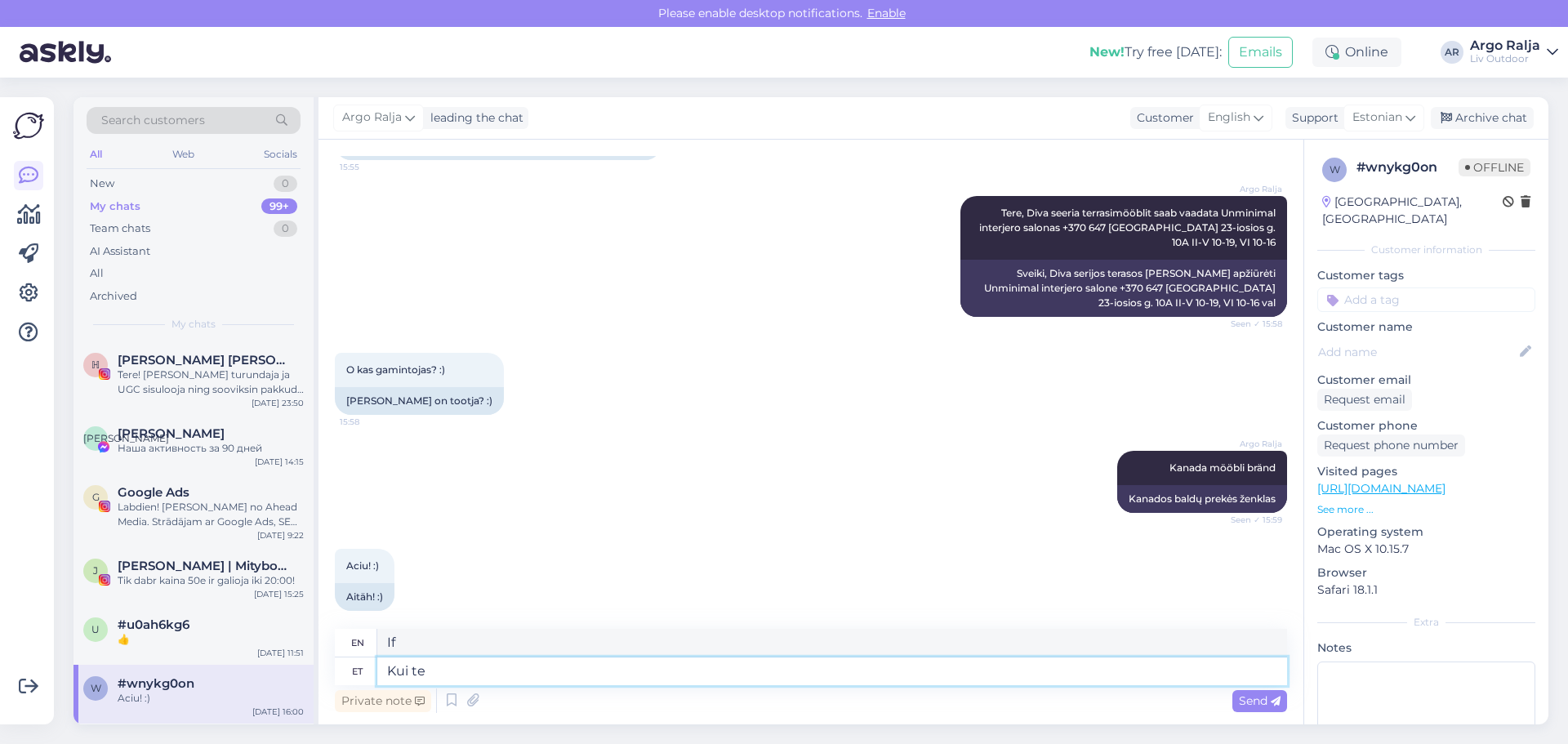
type textarea "Kui te"
type textarea "If you"
type textarea "Kui te soovite"
type textarea "If you want"
type textarea "Kui te soovite kohe,"
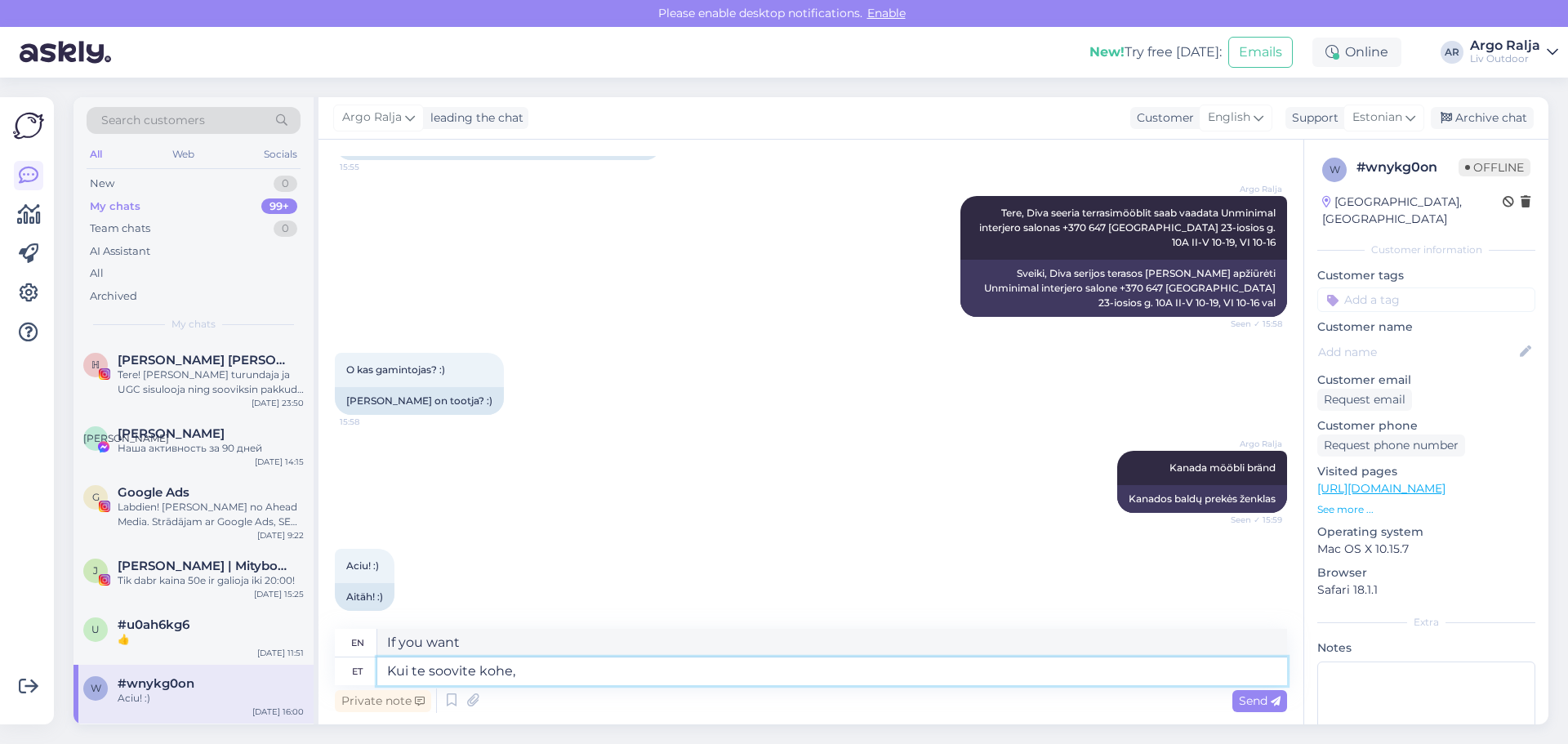
type textarea "If you want it now,"
type textarea "Kui te soovite kohe, siis"
type textarea "If you want it now, then"
type textarea "Kui te soovite kohe, siis saadaval"
type textarea "Available if you want it now"
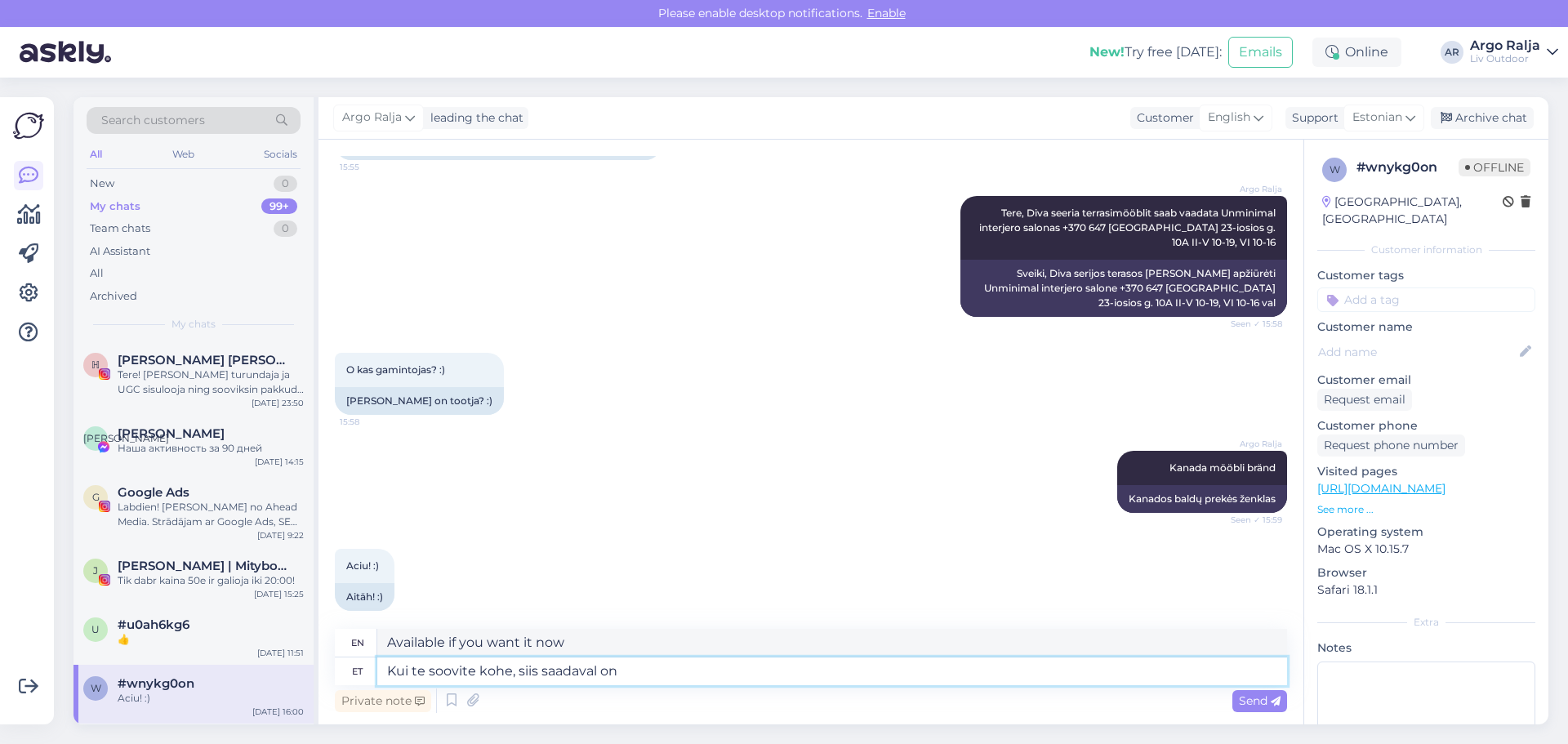
type textarea "Kui te soovite kohe, siis saadaval on"
type textarea "If you want it now, it is available"
type textarea "Kui te soovite kohe, siis saadaval on sma"
type textarea "If you want it now, sma is available"
type textarea "Kui te soovite kohe, siis saadaval on sma seeria"
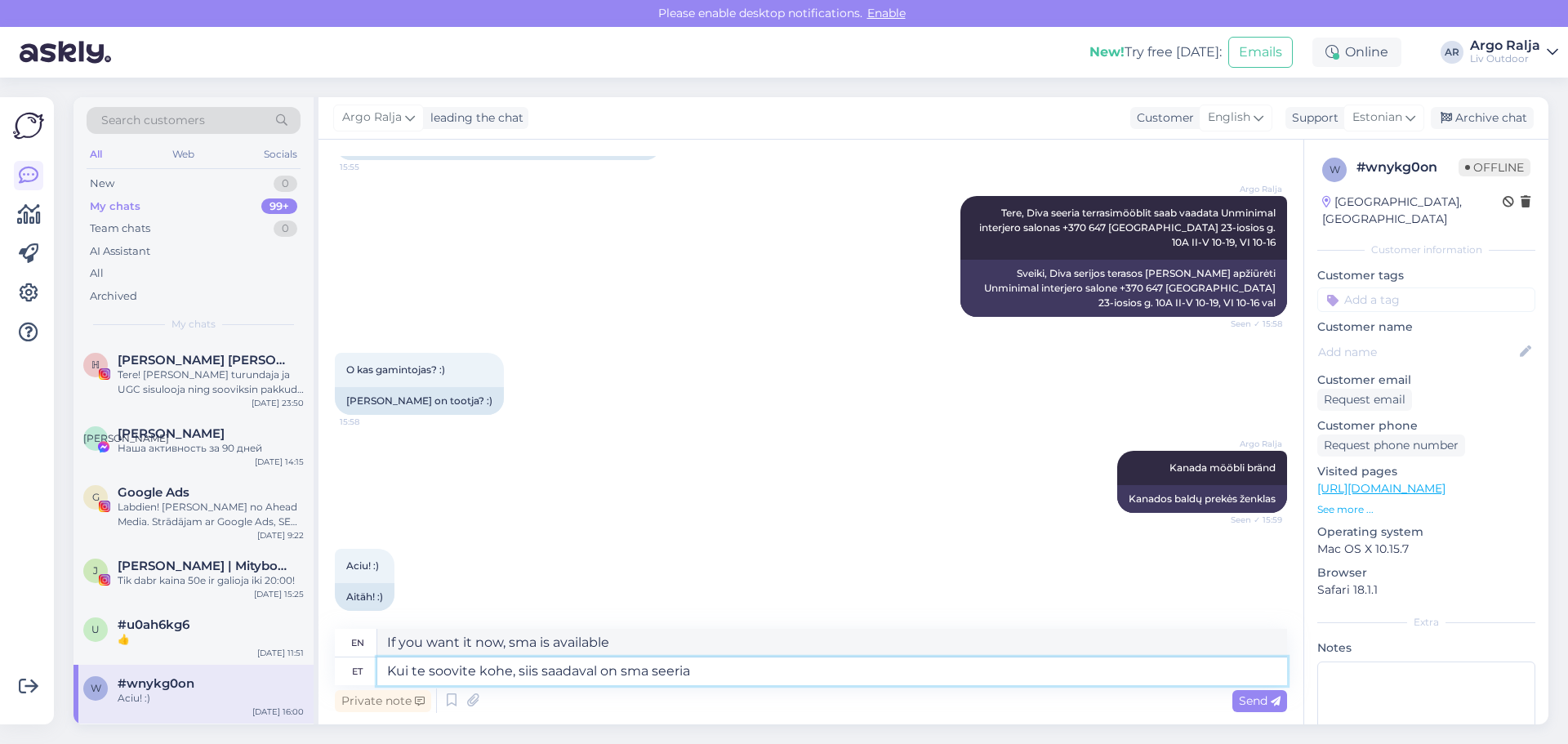
type textarea "If you want it now, the sma series is available"
type textarea "Kui te soovite kohe, siis saadaval on sma seeria greige"
type textarea "If you want it now, the sma series greige is available"
type textarea "Kui te soovite kohe, siis saadaval on sma seeria greige vär"
type textarea "If you want it now, the sma series greige version is available."
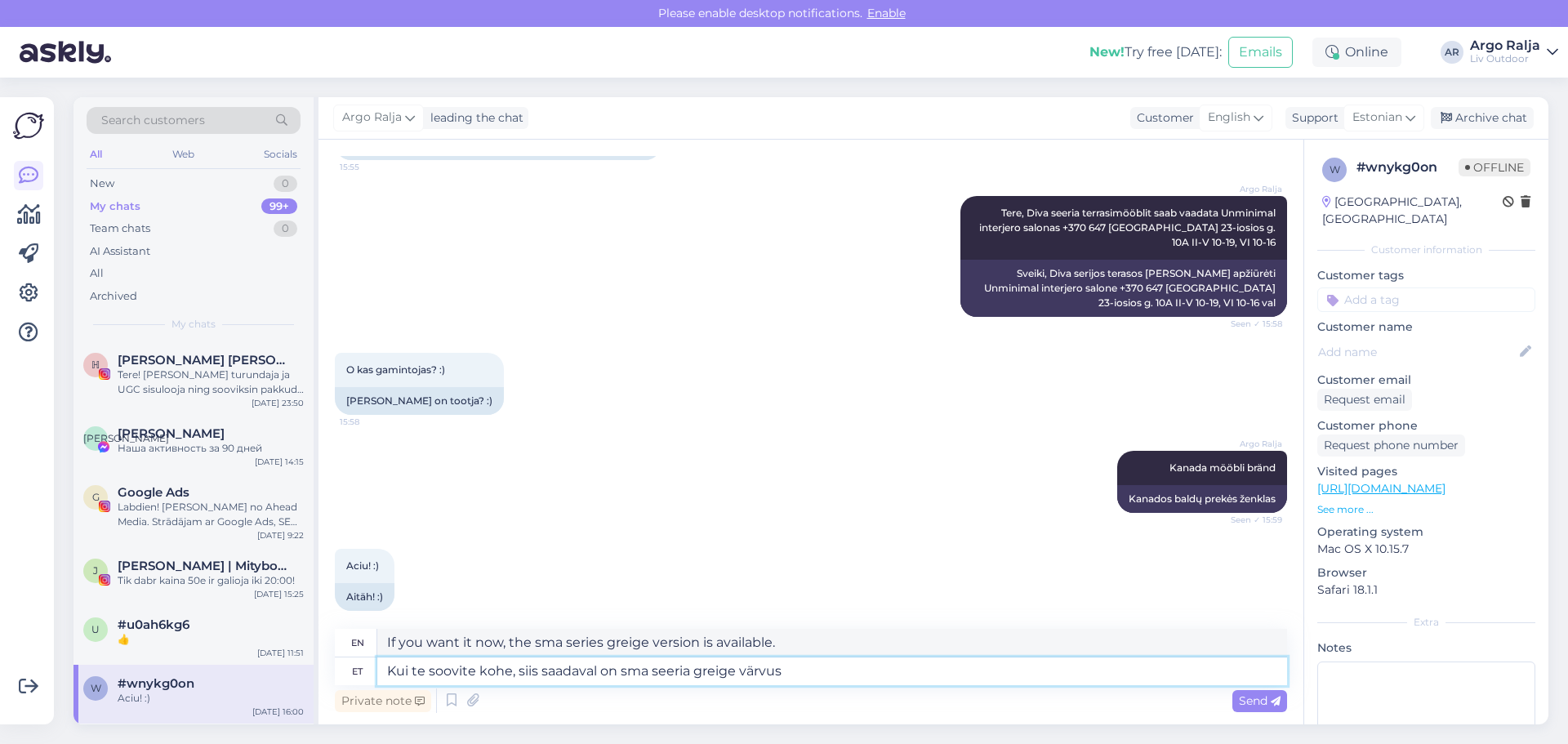
type textarea "Kui te soovite kohe, siis saadaval on sma seeria greige värvuse"
type textarea "If you want it now, the sma series is available in greige color."
type textarea "Kui te soovite kohe, siis saadaval on sma seeria greige värvusega komplekt"
type textarea "If you want it now, the sma series greige colored set is available."
click at [624, 675] on textarea "Kui te soovite kohe, siis saadaval on sma seeria greige värvusega komplekt" at bounding box center [832, 671] width 909 height 28
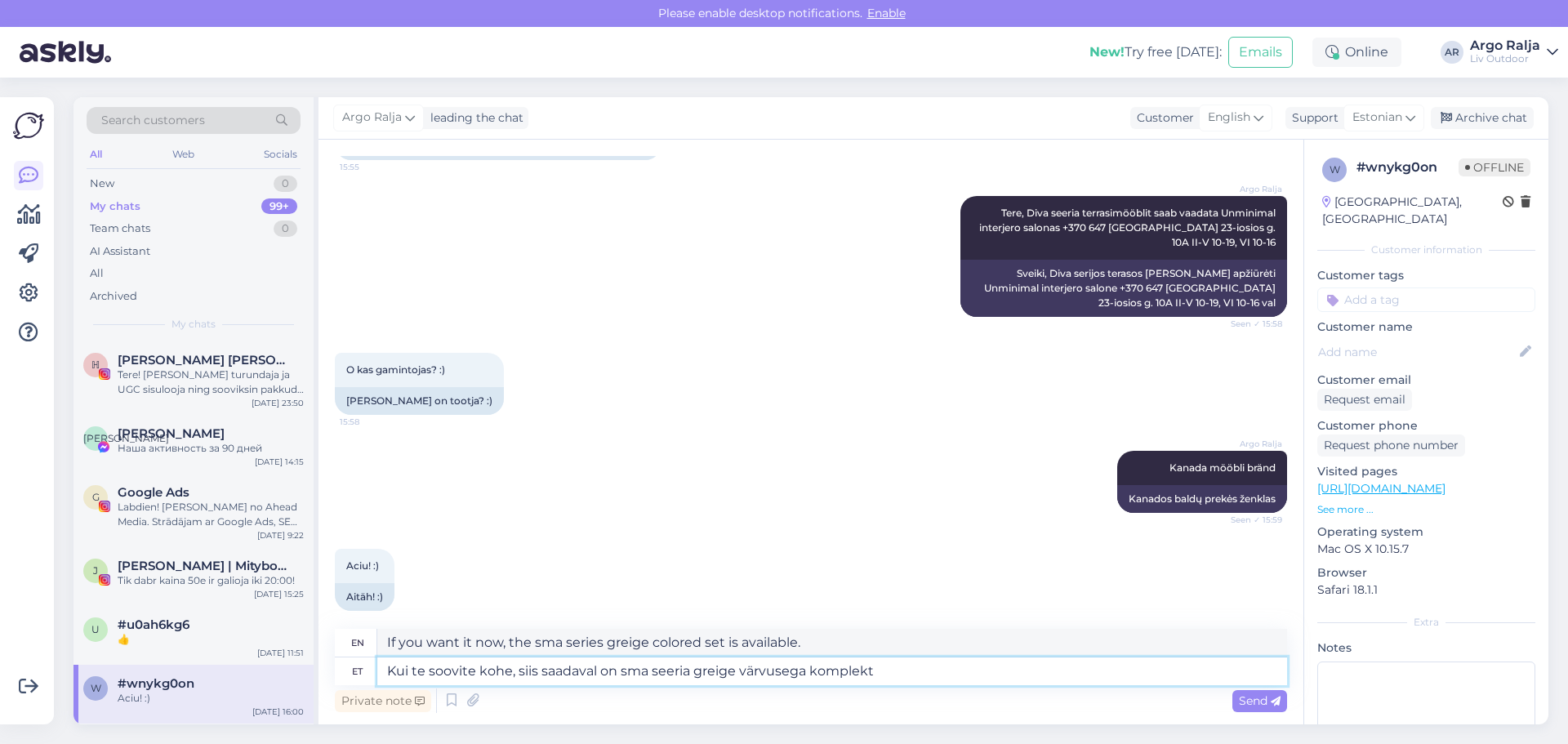
type textarea "Kui te soovite kohe, siis saadaval on sama seeria greige värvusega komplekt"
type textarea "If you want it now, a set in the same series in greige color is available."
click at [658, 669] on textarea "Kui te soovite kohe, siis saadaval on sama seeria greige värvusega komplekt" at bounding box center [832, 671] width 909 height 28
type textarea "Kui te soovite kohe, siis saadaval on sama HUG seeria greige värvusega komplekt"
type textarea "If you want it now, the same HUG series greige color set is available."
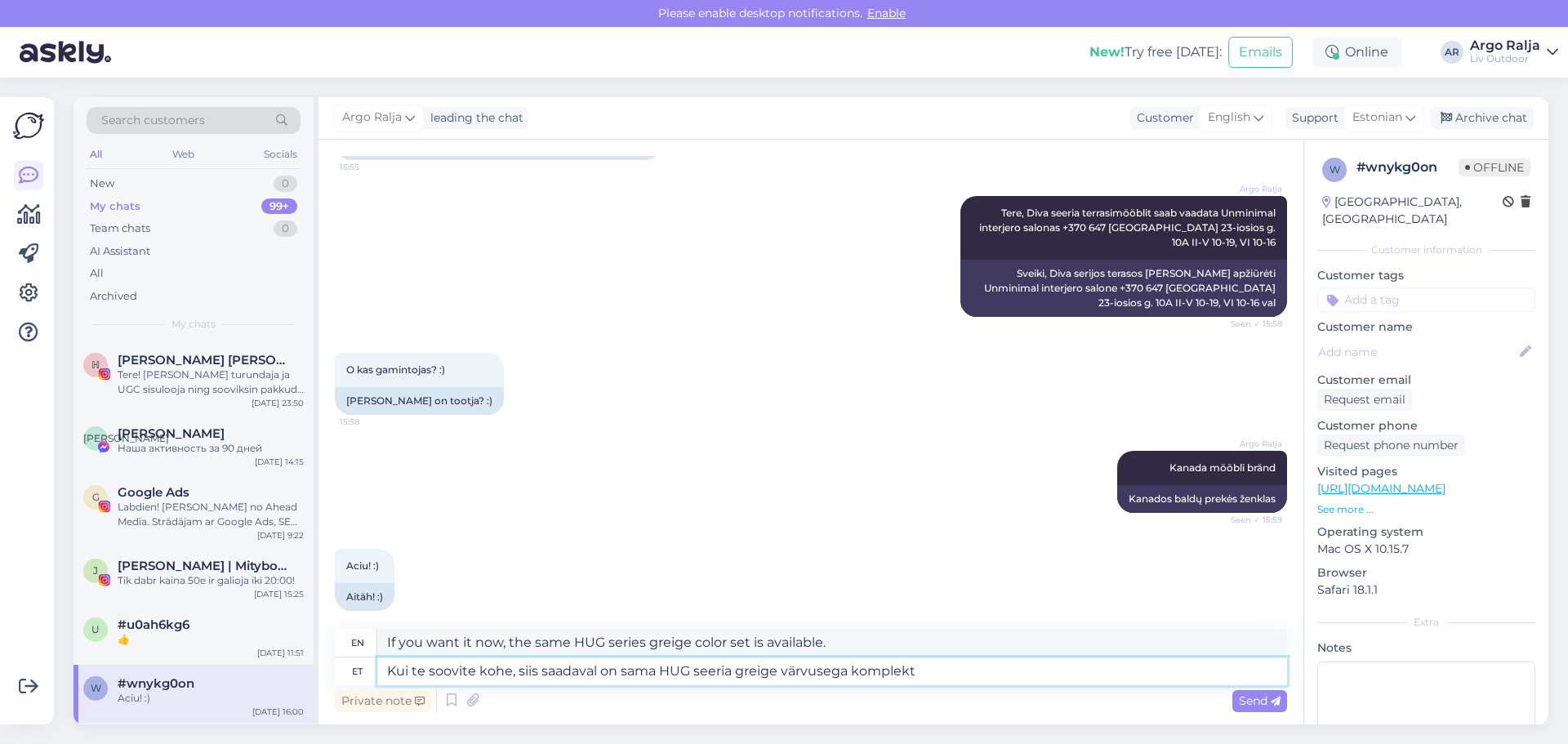
click at [937, 675] on textarea "Kui te soovite kohe, siis saadaval on sama HUG seeria greige värvusega komplekt" at bounding box center [832, 671] width 909 height 28
type textarea "Kui te soovite kohe, siis saadaval on sama HUG seeria greige värvusega komplekt."
type textarea "If you want it now, the same HUG series greige colored set is available."
drag, startPoint x: 851, startPoint y: 642, endPoint x: 381, endPoint y: 668, distance: 470.7
click at [381, 668] on div "en If you want it now, the same HUG series greige colored set is available. et …" at bounding box center [811, 656] width 952 height 56
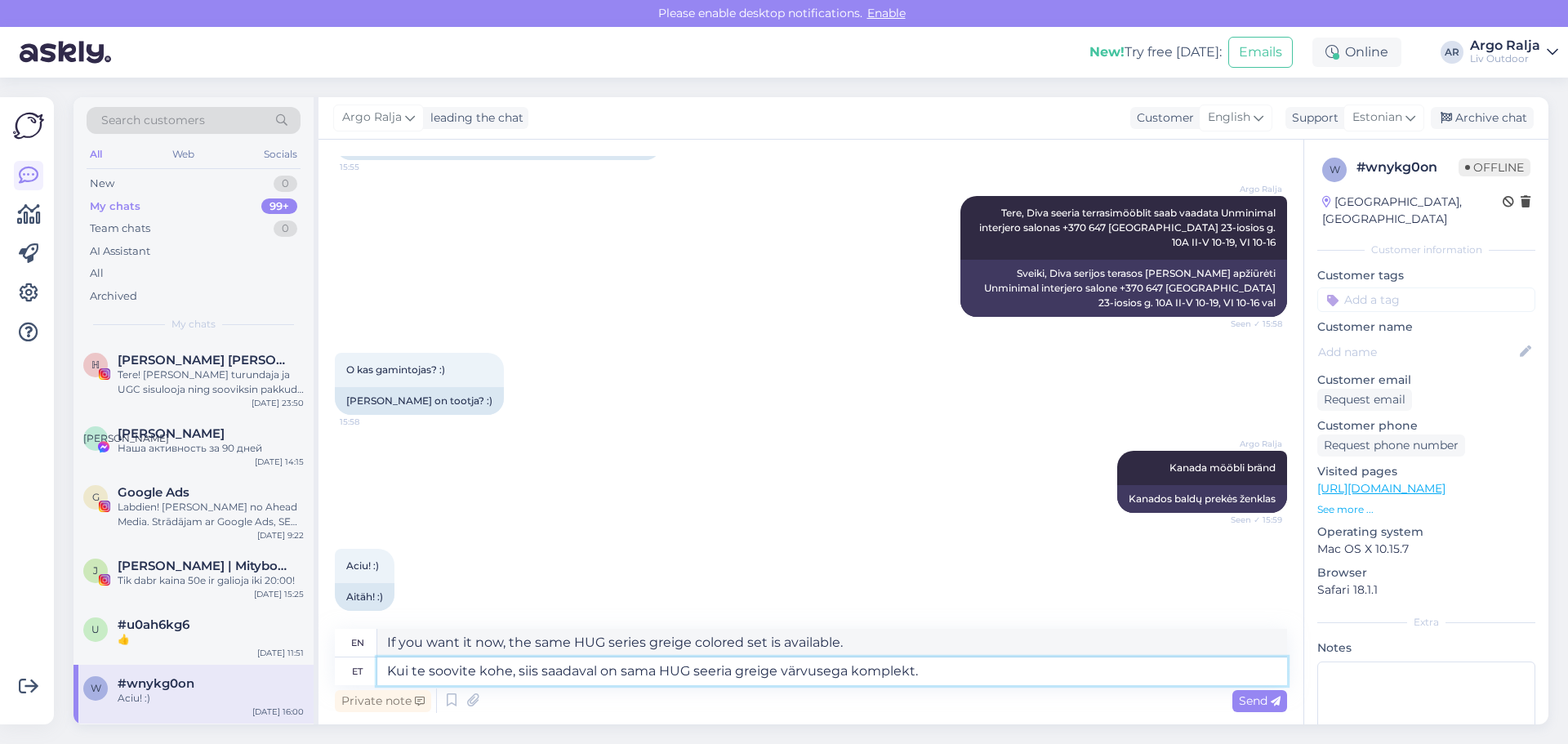
drag, startPoint x: 943, startPoint y: 675, endPoint x: 370, endPoint y: 655, distance: 573.3
click at [348, 652] on div "en If you want it now, the same HUG series greige colored set is available. et …" at bounding box center [811, 656] width 952 height 56
type textarea "Jah"
type textarea "Yes"
type textarea "[PERSON_NAME]"
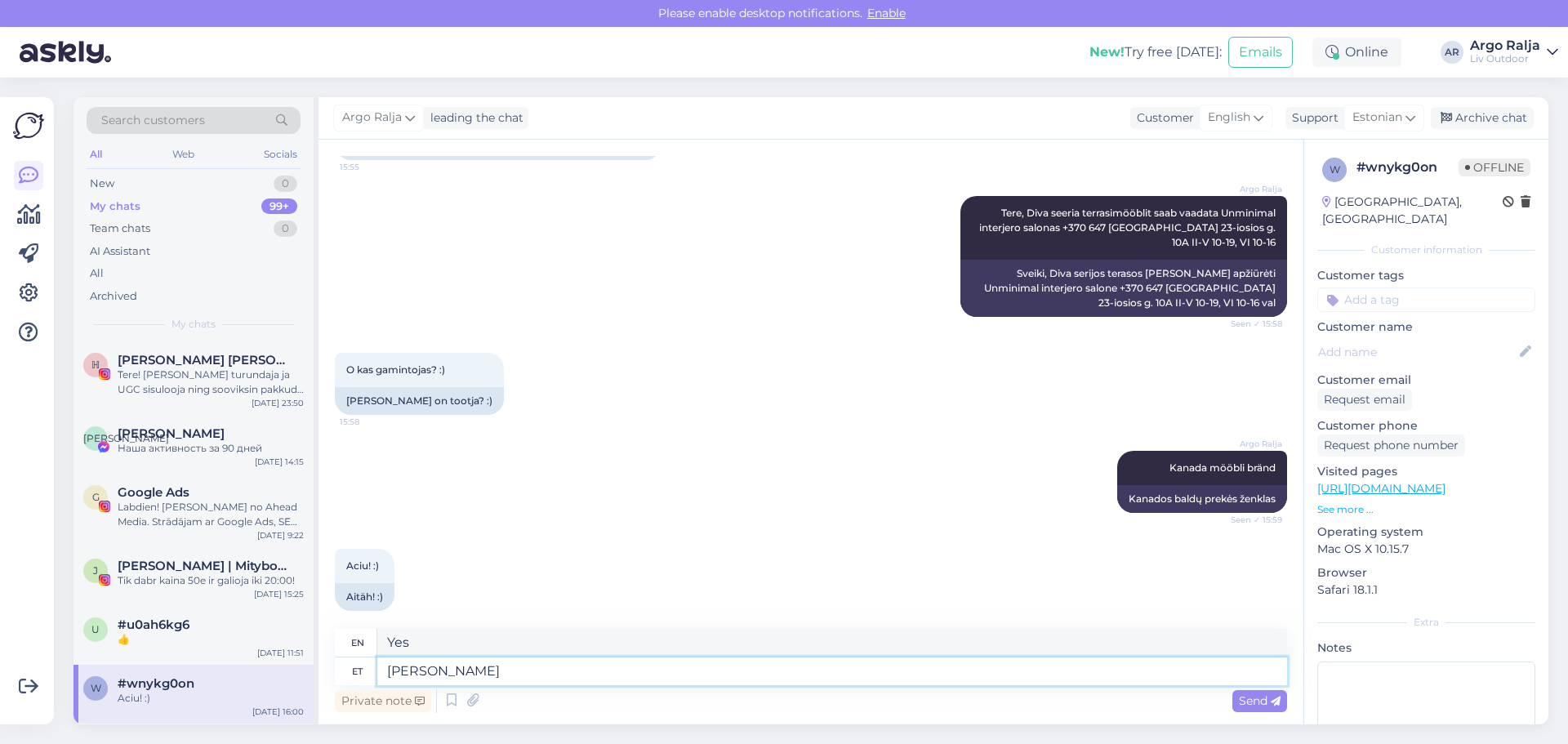
type textarea "Yes we have"
type textarea "Jah meil on võimalik"
type textarea "Yes, we can."
type textarea "Jah meil on võimalik maksta"
type textarea "Yes, we can pay."
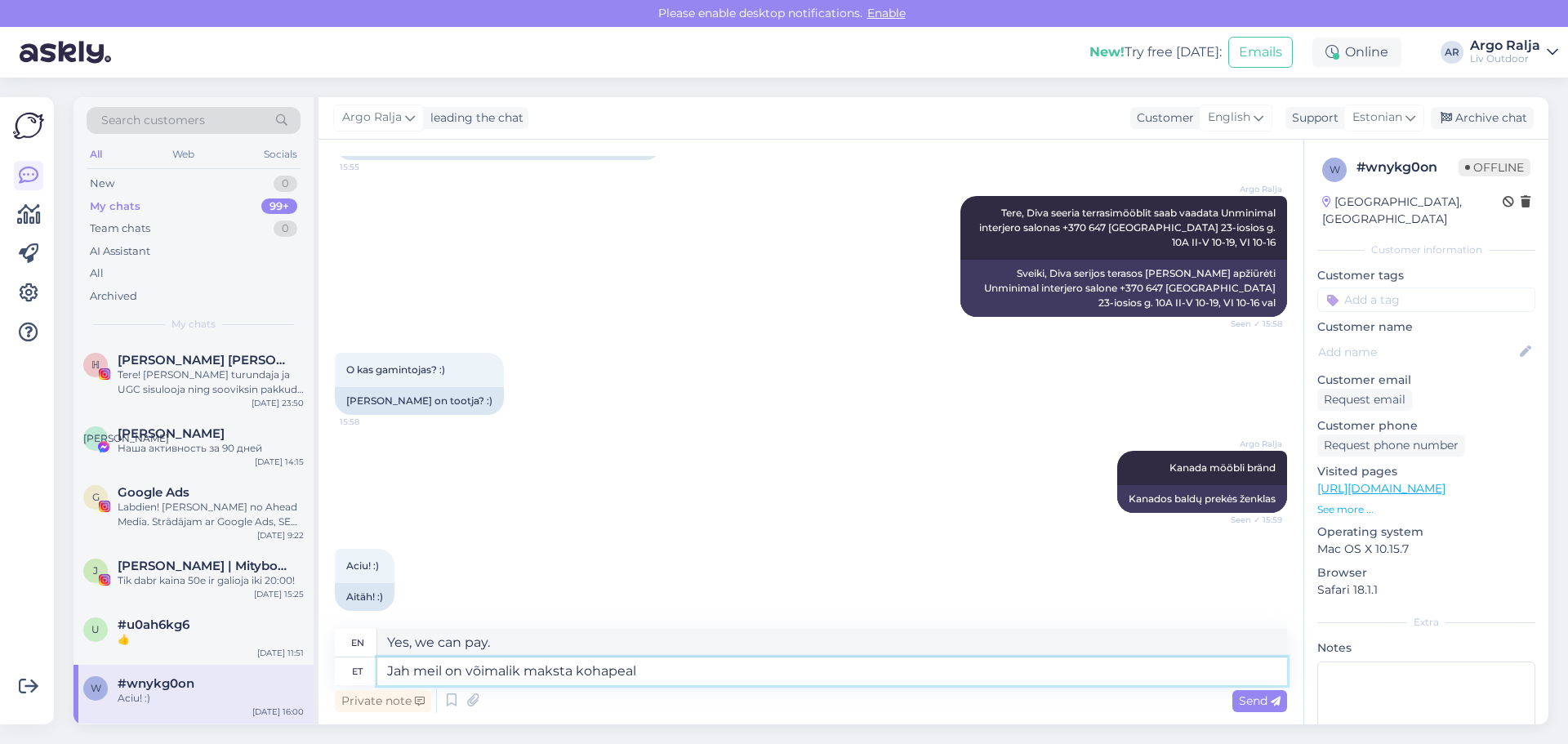
type textarea "Jah meil on võimalik maksta kohapeal"
type textarea "Yes, we can pay on site."
type textarea "Jah meil on võimalik maksta kohapeal ka"
type textarea "Yes, we can also pay on site."
type textarea "Jah meil on võimalik maksta kohapeal ka sularahas"
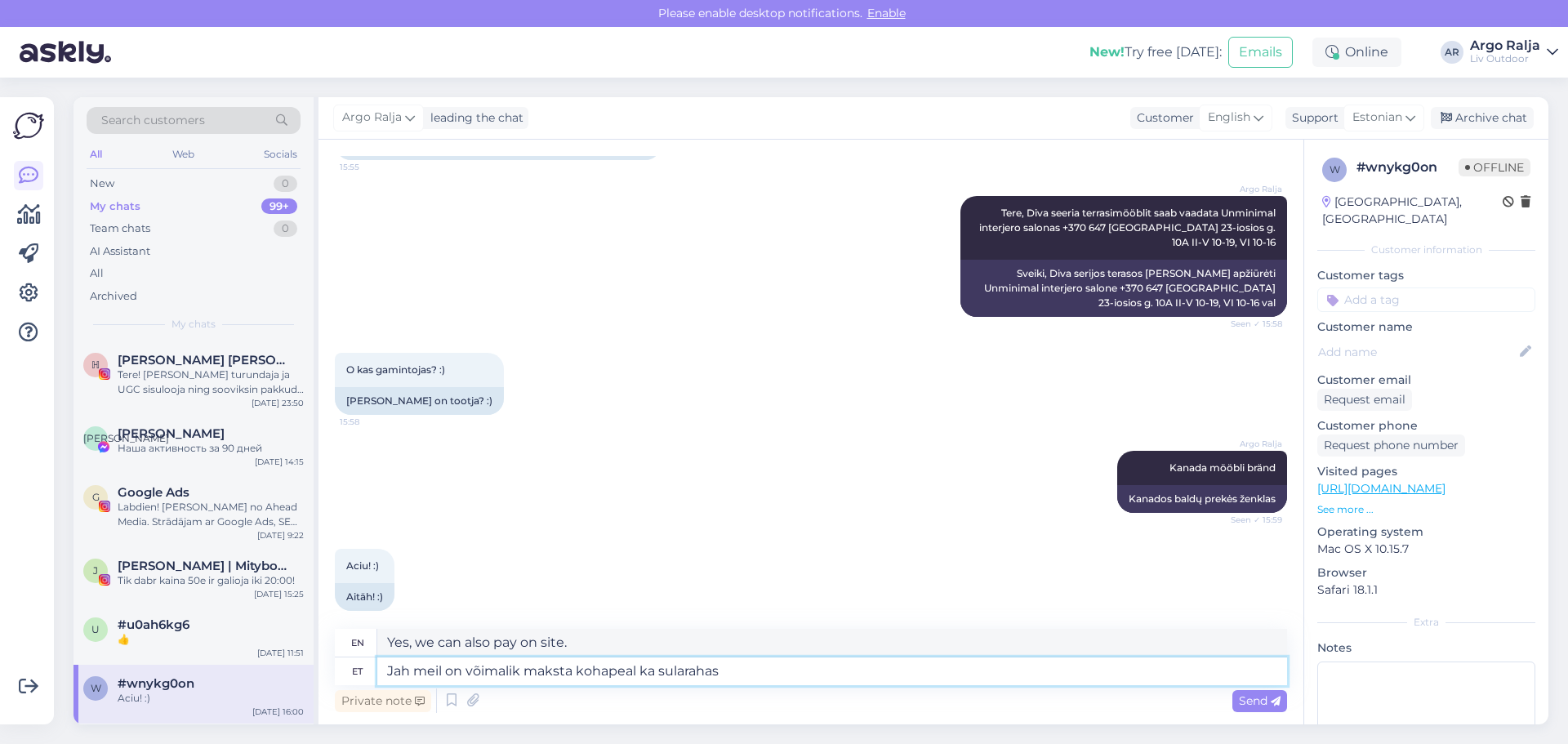
type textarea "Yes, we can also pay in cash on site."
type textarea "Jah meil on võimalik maksta kohapeal ka sularahas,"
type textarea "Yes, we can also pay in cash on site,"
type textarea "Jah meil on võimalik maksta kohapeal ka sularahas, andke"
type textarea "Yes, we can also pay in cash on site, please."
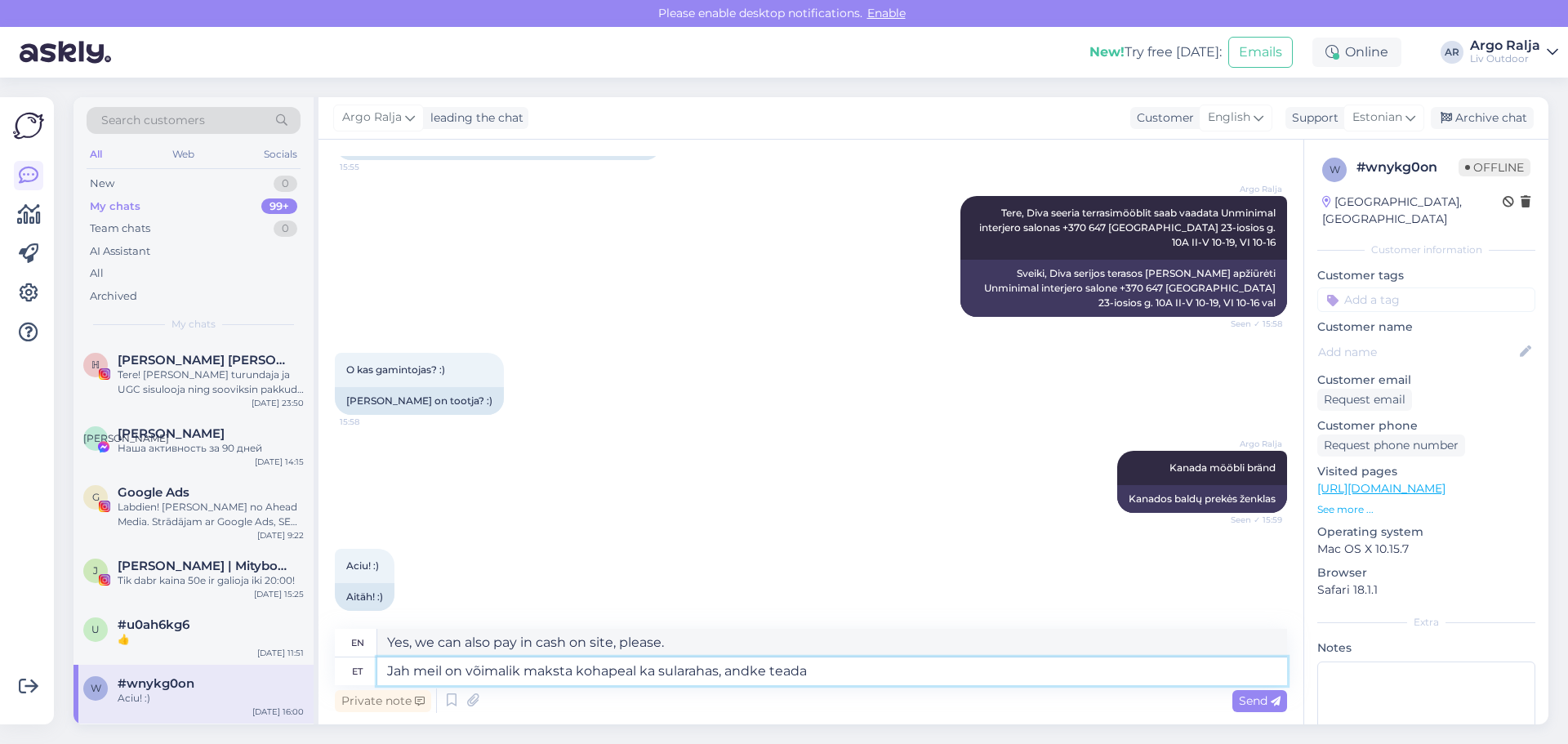
type textarea "Jah meil on võimalik maksta kohapeal ka sularahas, andke teada"
type textarea "Yes, we can also pay in cash on site, let us know."
type textarea "Jah meil on võimalik maksta kohapeal ka sularahas, andke teada kuidas"
type textarea "Yes, we can also pay in cash on site, let us know how."
type textarea "Jah meil on võimalik maksta kohapeal ka sularahas, andke teada kuidas soovite"
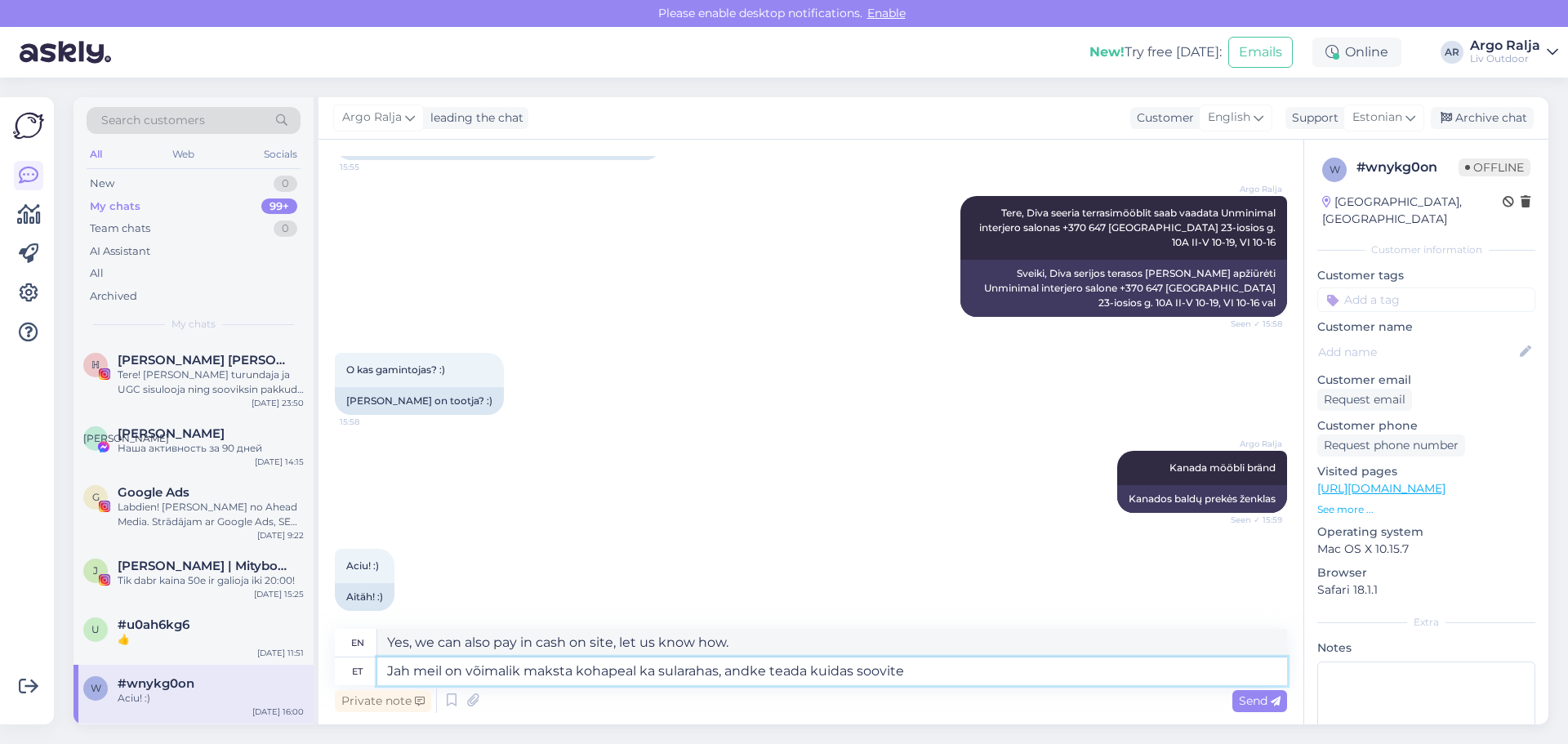
type textarea "Yes, we can also pay in cash on site, let us know how you prefer."
type textarea "Jah meil on võimalik maksta kohapeal ka sularahas, andke teada kuidas soovite j…"
type textarea "Yes, we can also pay in cash on site, let us know how you would like to proceed."
drag, startPoint x: 917, startPoint y: 640, endPoint x: 372, endPoint y: 659, distance: 545.3
click at [372, 659] on div "en Yes, we can also pay in cash on site, let us know how you would like to proc…" at bounding box center [811, 656] width 952 height 56
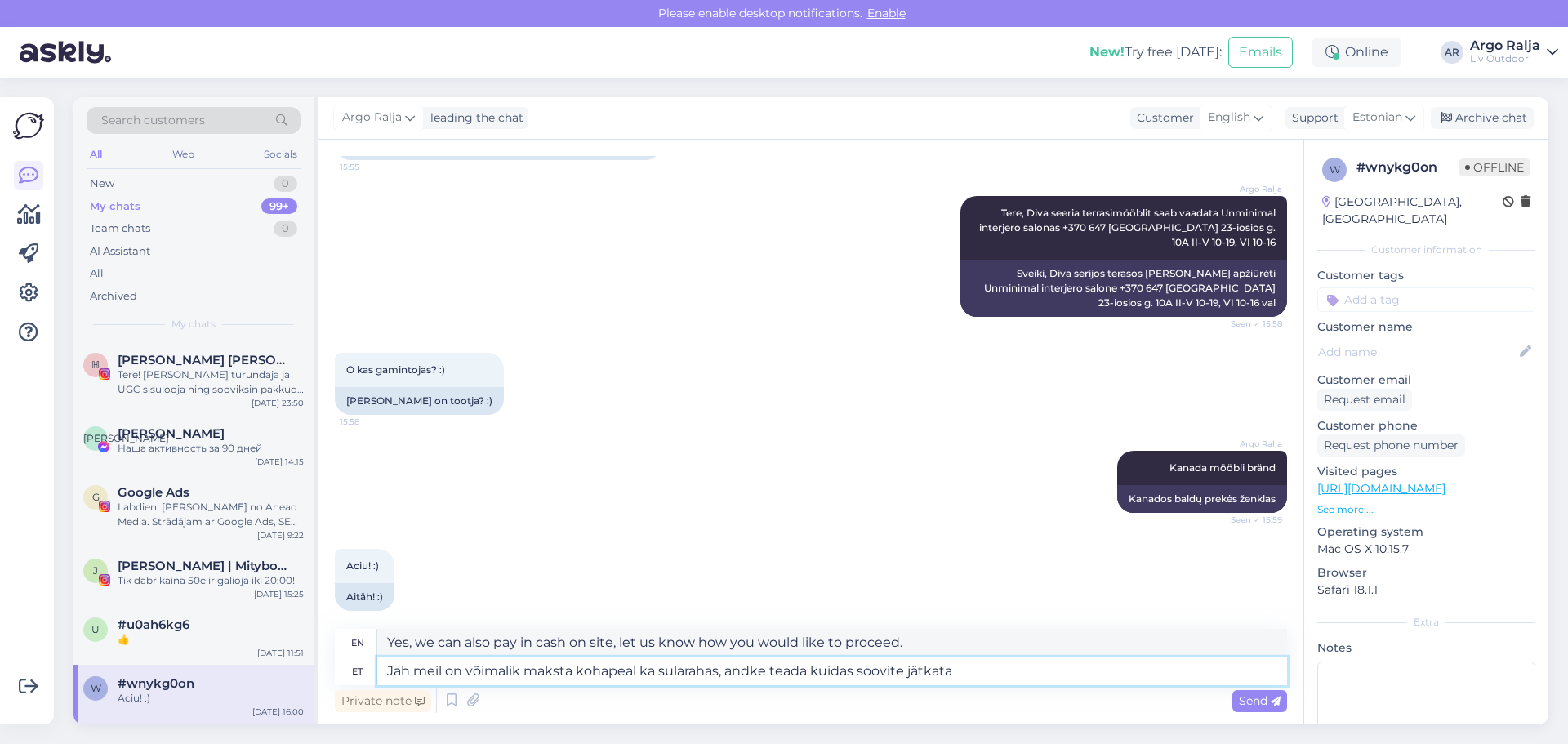
drag, startPoint x: 964, startPoint y: 671, endPoint x: 365, endPoint y: 681, distance: 599.1
click at [365, 681] on div "et Jah meil on võimalik maksta kohapeal ka sularahas, andke teada kuidas soovit…" at bounding box center [811, 671] width 952 height 28
type textarea "[PERSON_NAME]"
type textarea "If"
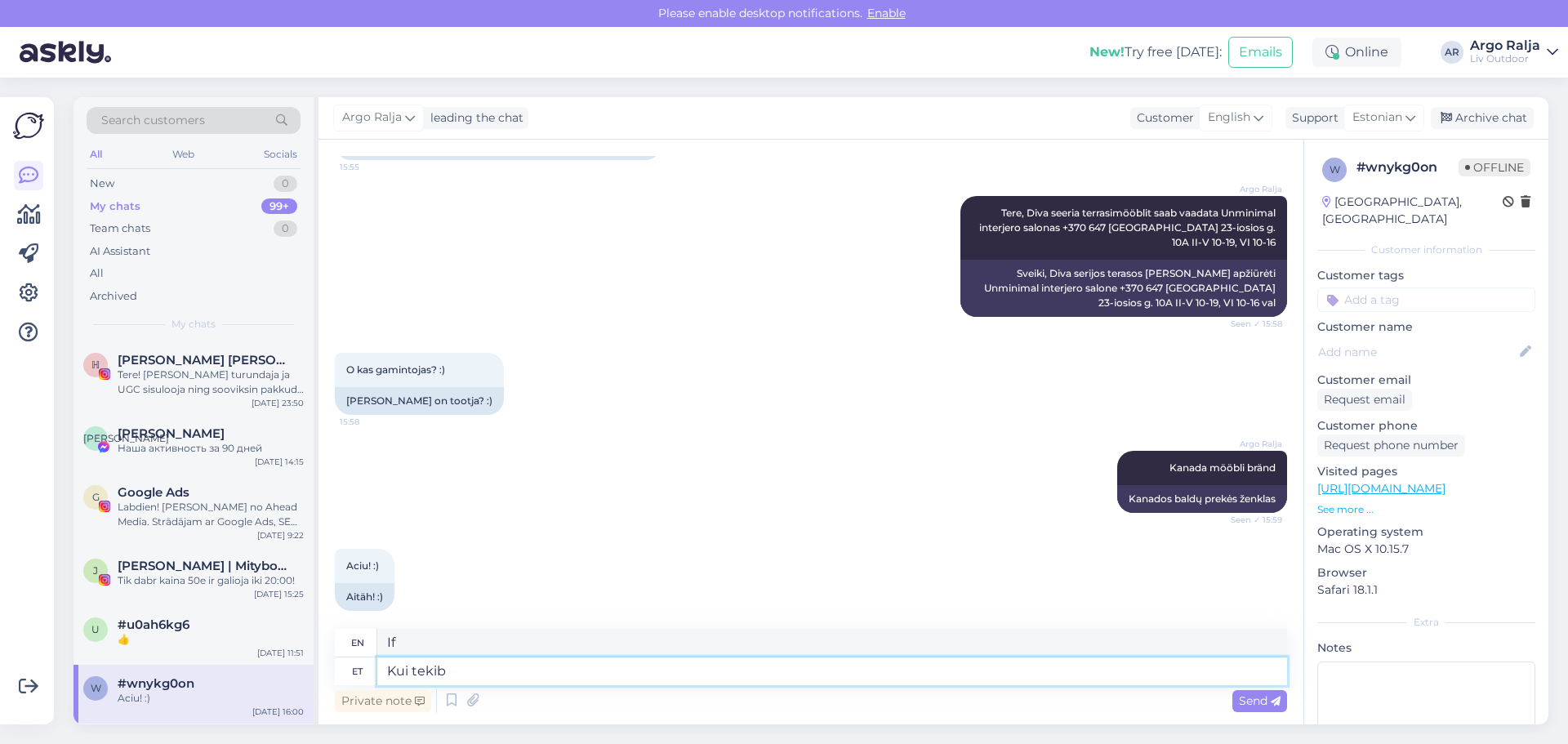
type textarea "Kui tekib"
type textarea "If there is"
type textarea "Kui tekib kü"
type textarea "If a question arises"
type textarea "Kui tekib küsimusi"
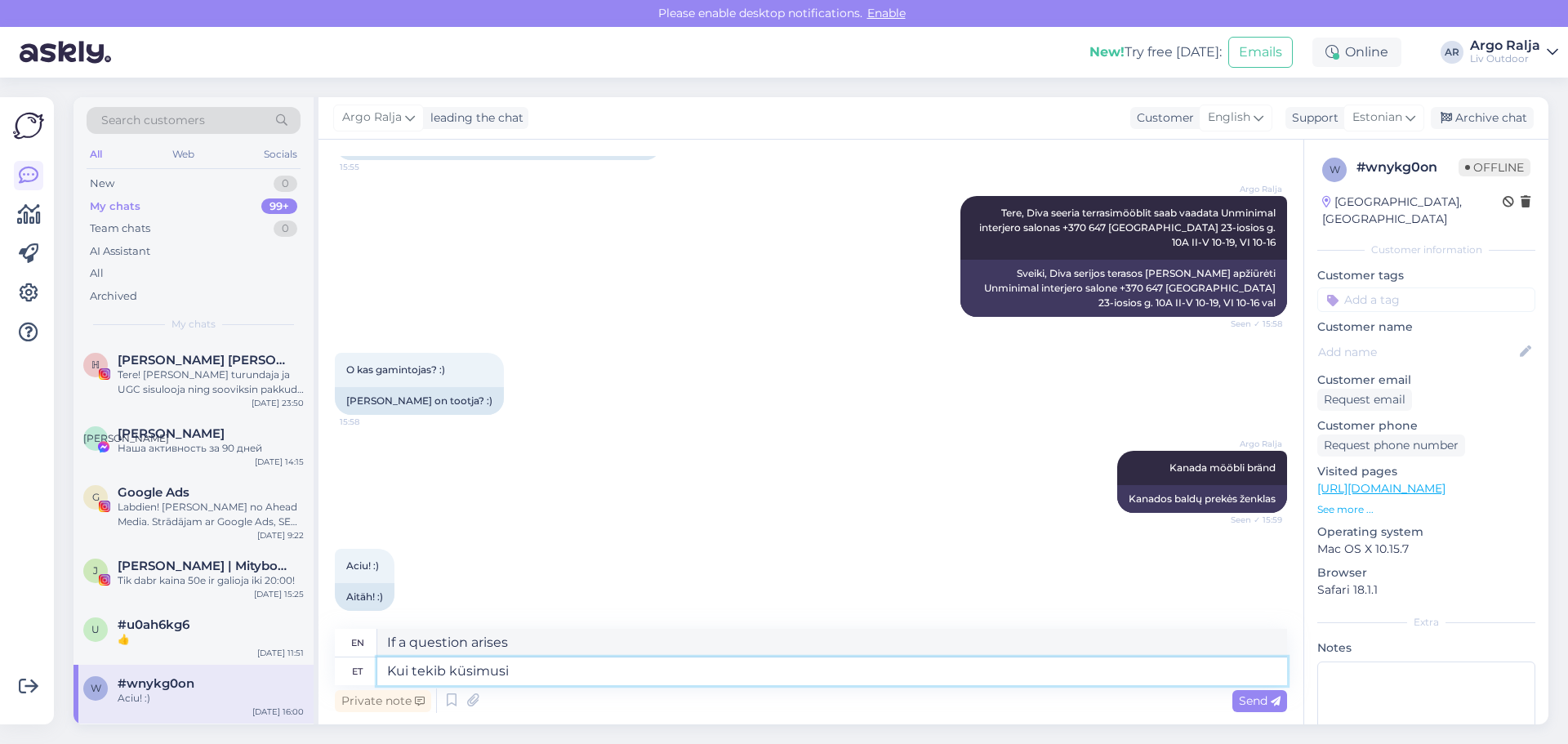
type textarea "If you have any questions"
type textarea "Kui tekib küsimusi aitame"
type textarea "If you have any questions, we will help."
type textarea "Kui tekib küsimusi aitame teid"
type textarea "If you have any questions, we will help you."
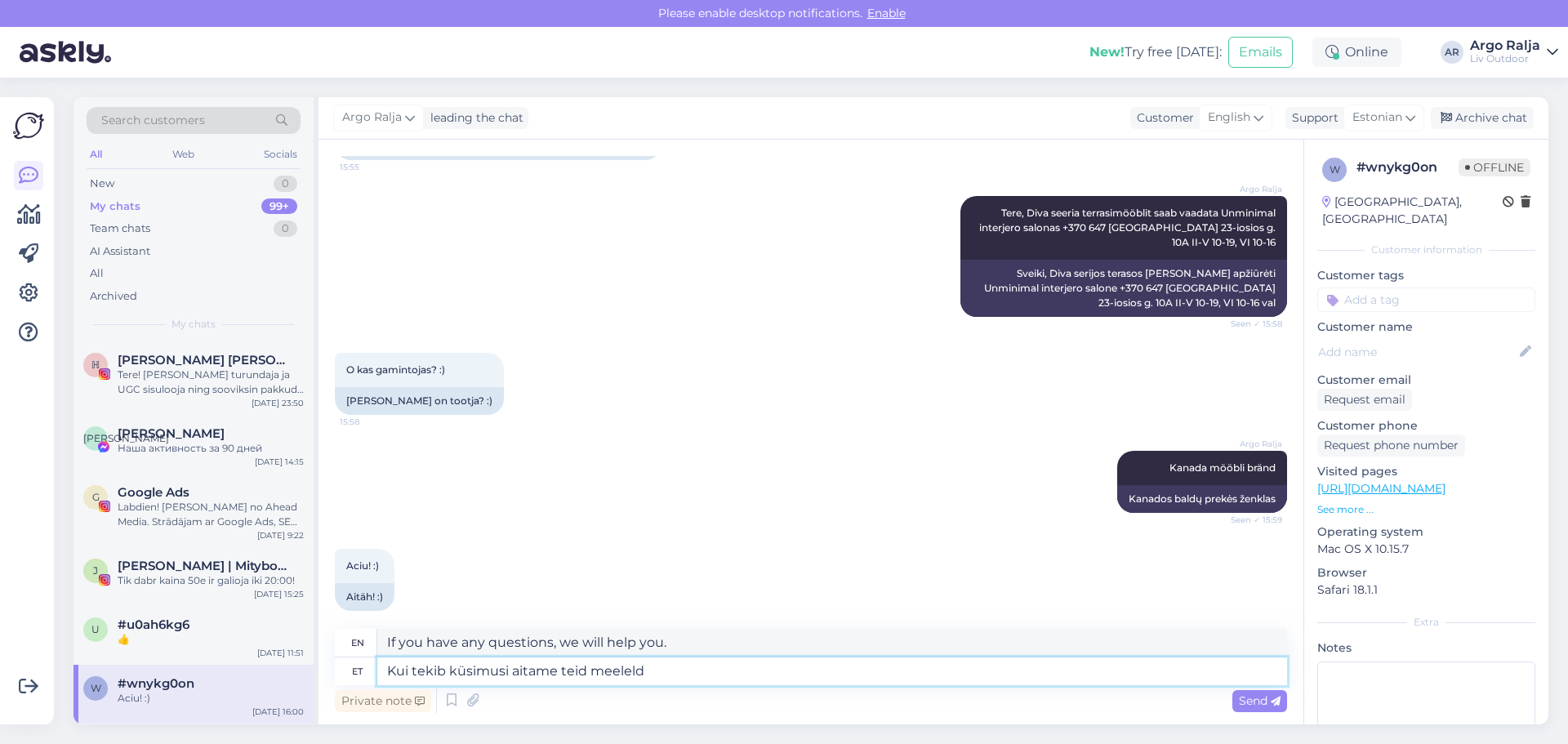
type textarea "Kui tekib küsimusi aitame teid meeleldi"
type textarea "If you have any questions, we will be happy to help you."
type textarea "Kui tekib küsimusi aitame teid meeleldi"
drag, startPoint x: 796, startPoint y: 639, endPoint x: 368, endPoint y: 651, distance: 428.2
click at [368, 651] on div "en If you have any questions, we will be happy to help you." at bounding box center [811, 643] width 952 height 28
